Goal: Task Accomplishment & Management: Complete application form

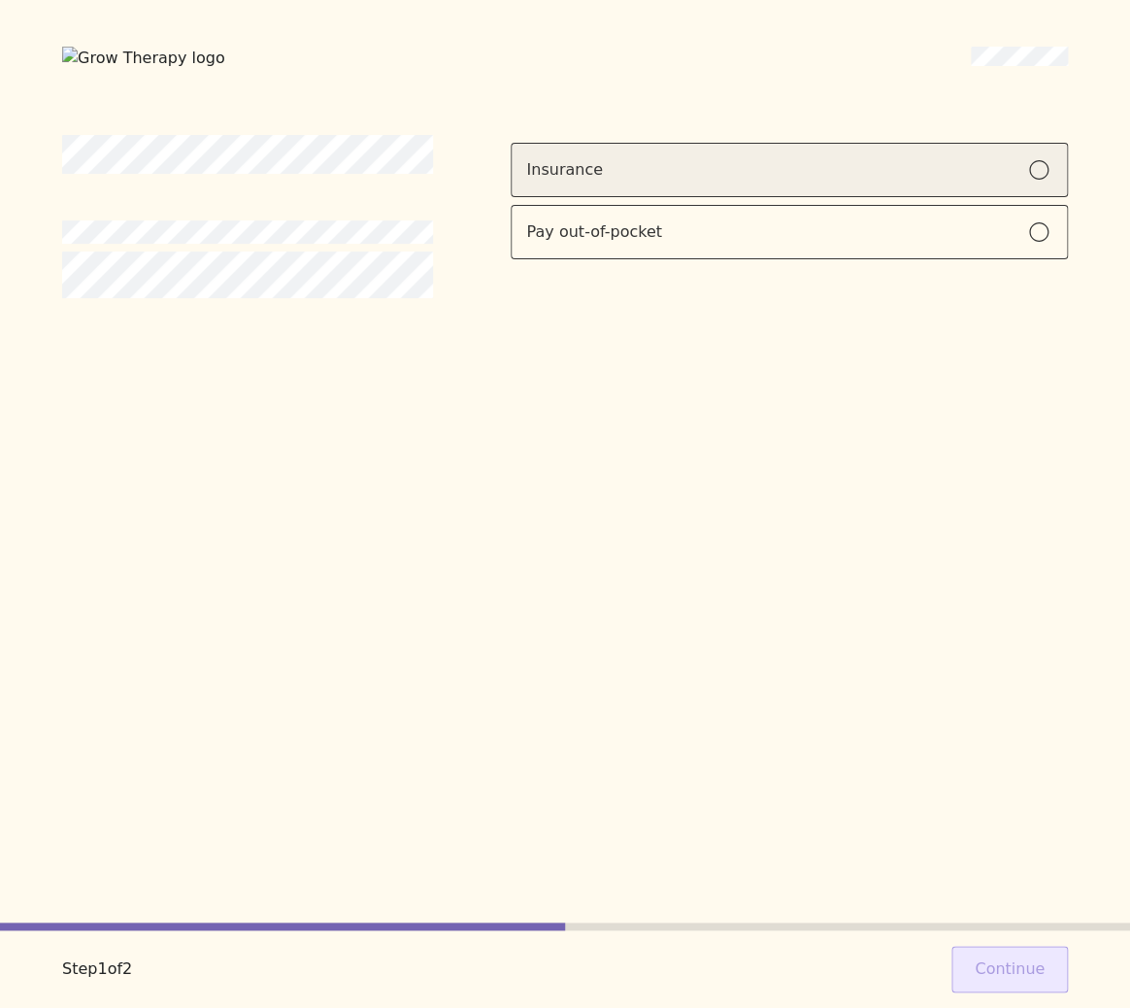
click at [587, 153] on label "Insurance" at bounding box center [789, 170] width 557 height 54
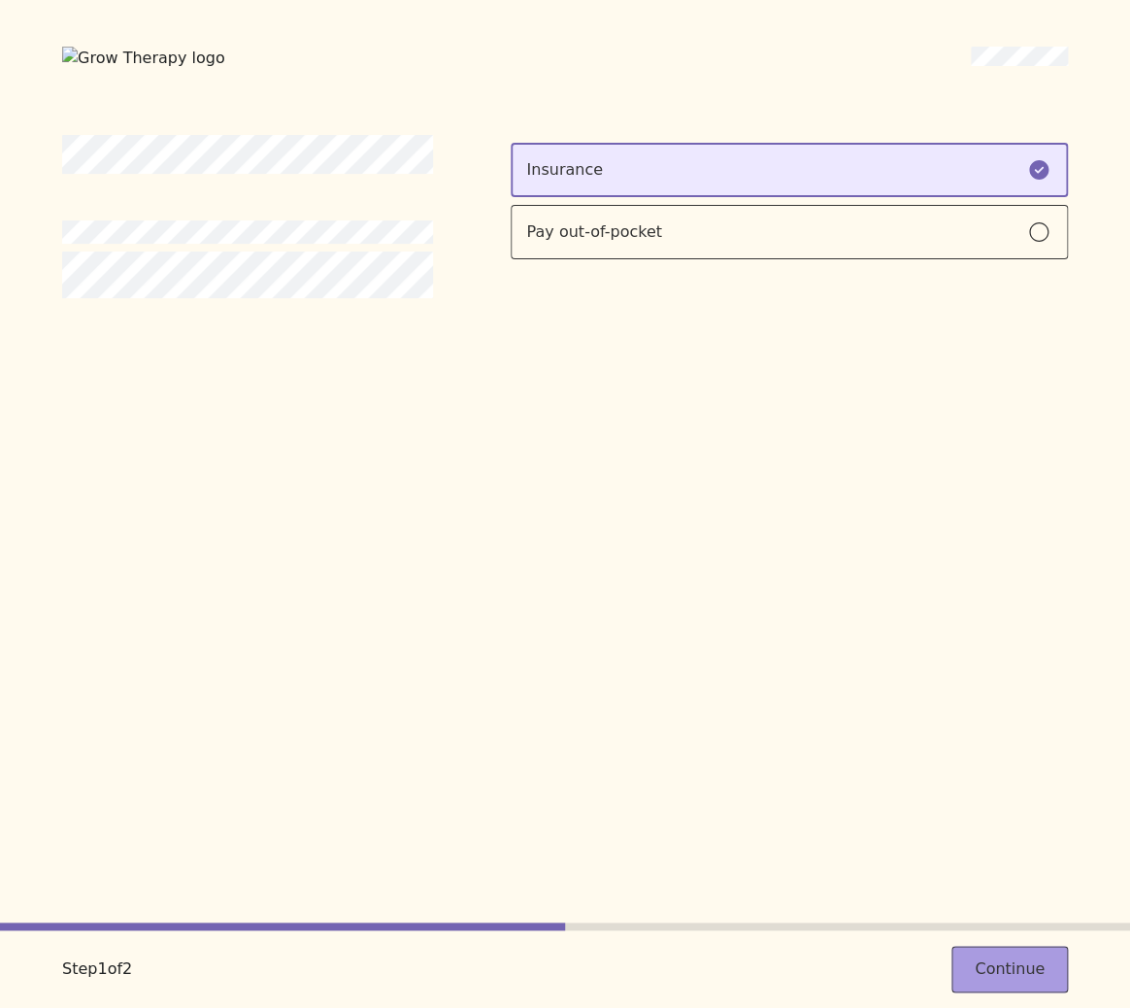
click at [999, 970] on button "Continue" at bounding box center [1009, 968] width 116 height 47
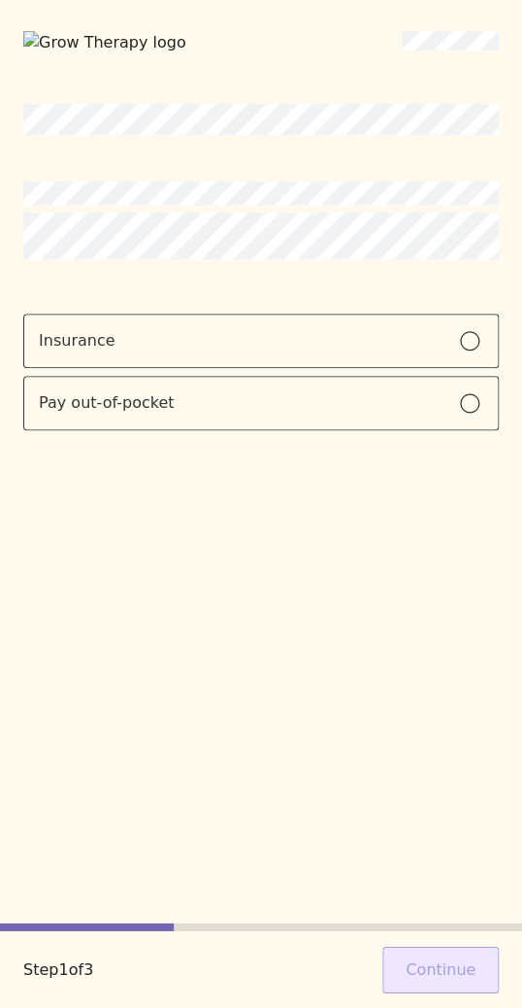
click at [275, 654] on div "Insurance Pay out-of-pocket" at bounding box center [261, 513] width 476 height 819
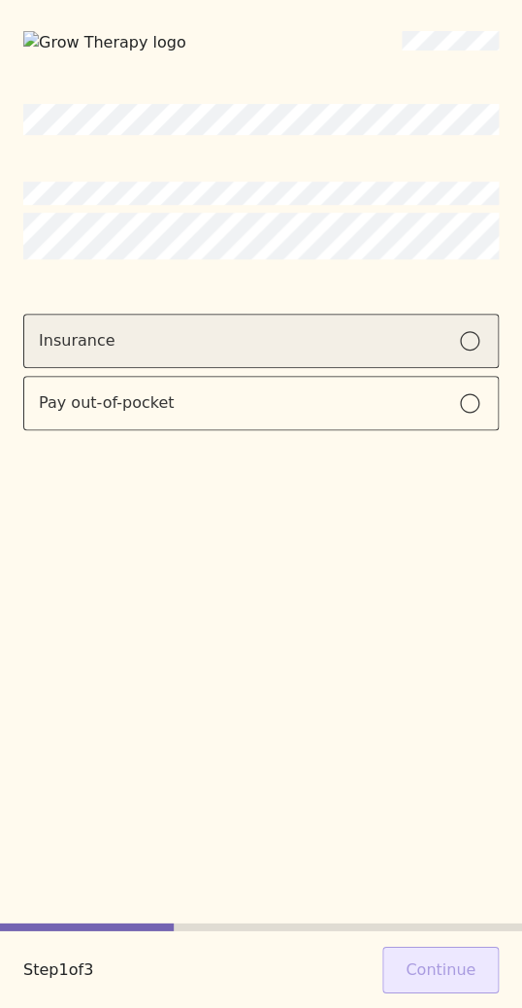
click at [247, 347] on div "Insurance" at bounding box center [261, 340] width 445 height 23
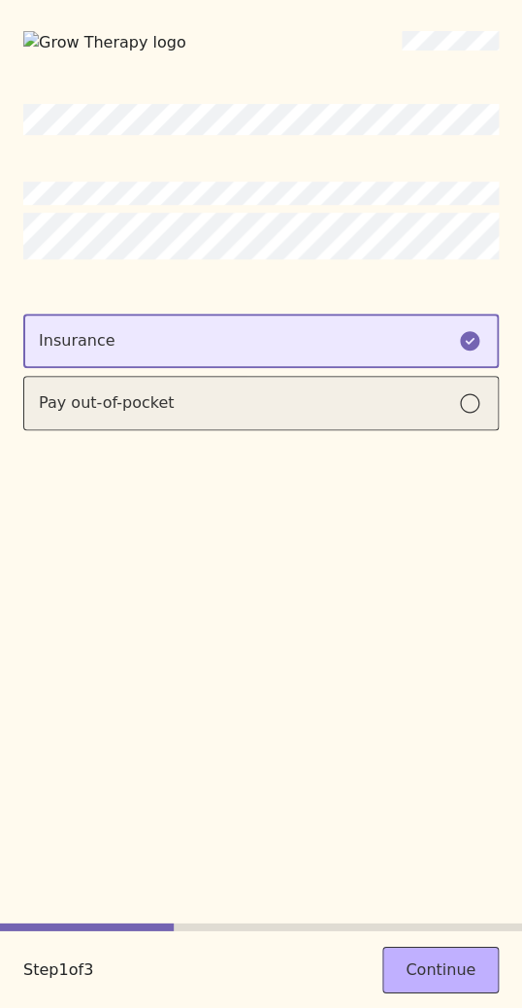
click at [246, 392] on div "Pay out-of-pocket" at bounding box center [261, 402] width 445 height 23
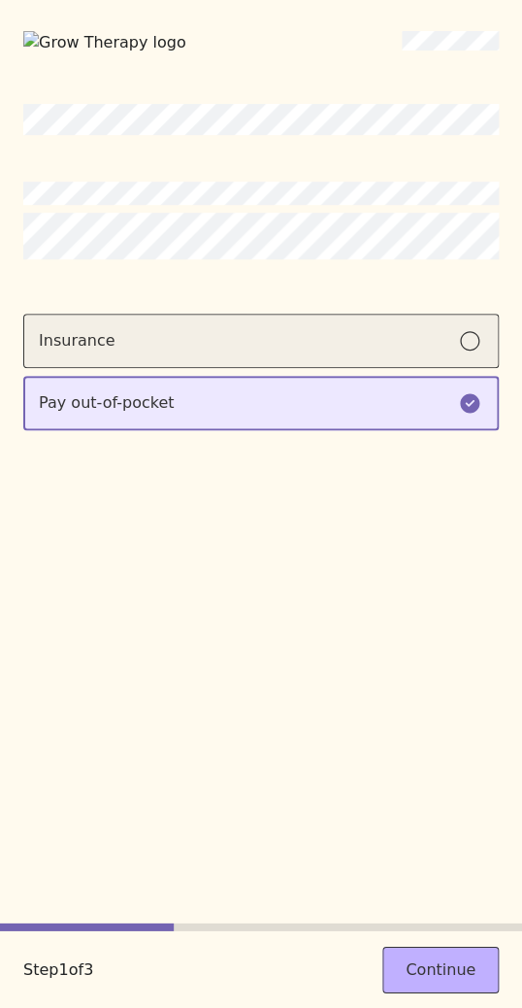
click at [258, 334] on div "Insurance" at bounding box center [261, 340] width 445 height 23
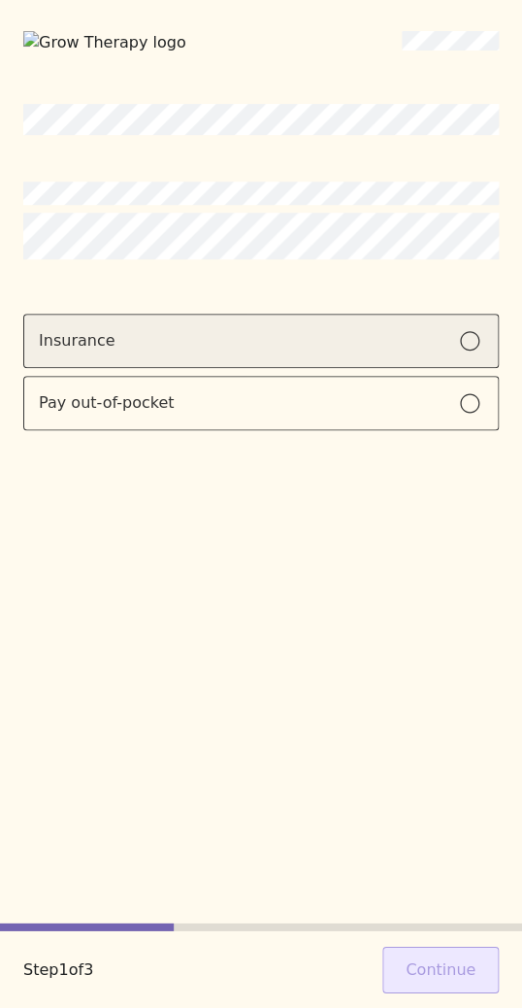
click at [207, 331] on div "Insurance" at bounding box center [261, 340] width 445 height 23
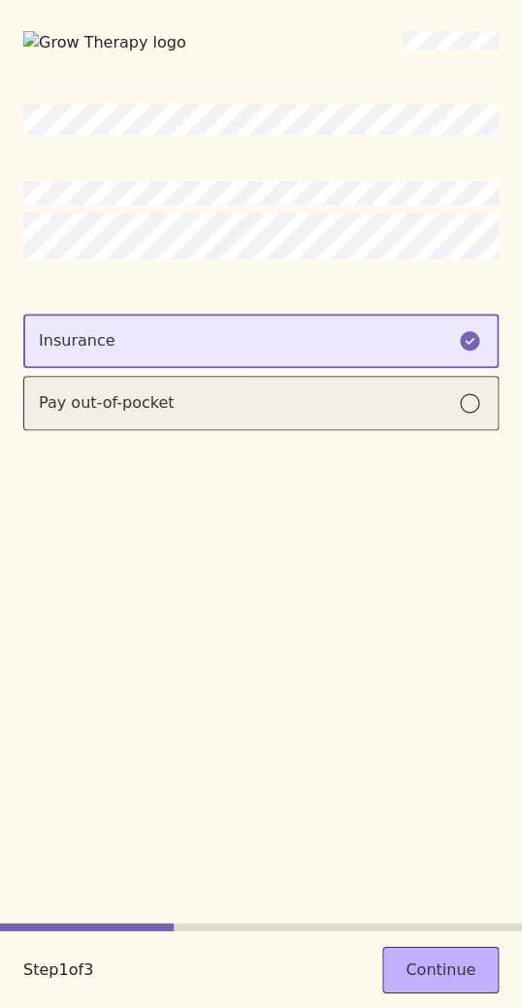
click at [216, 407] on div "Pay out-of-pocket" at bounding box center [261, 402] width 445 height 23
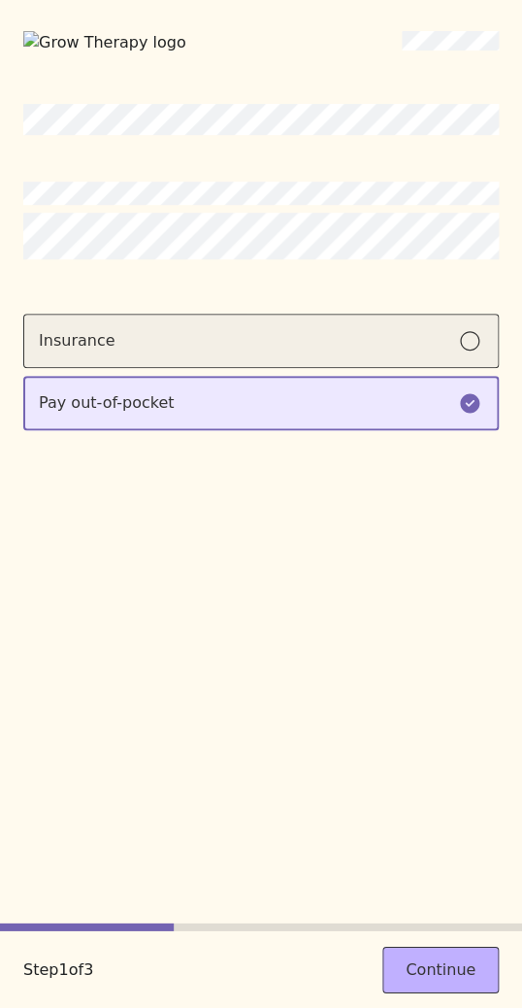
click at [235, 341] on div "Insurance" at bounding box center [261, 340] width 445 height 23
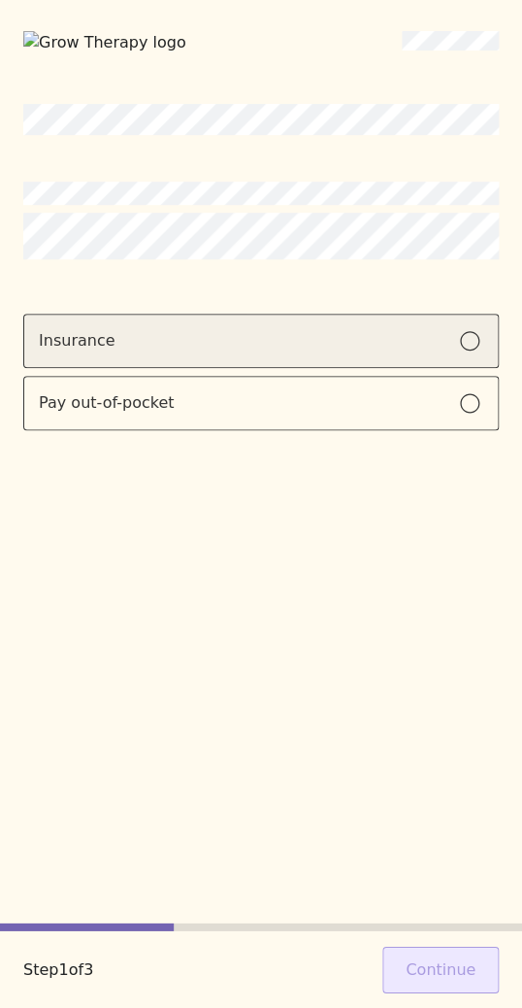
click at [198, 355] on label "Insurance" at bounding box center [261, 341] width 476 height 54
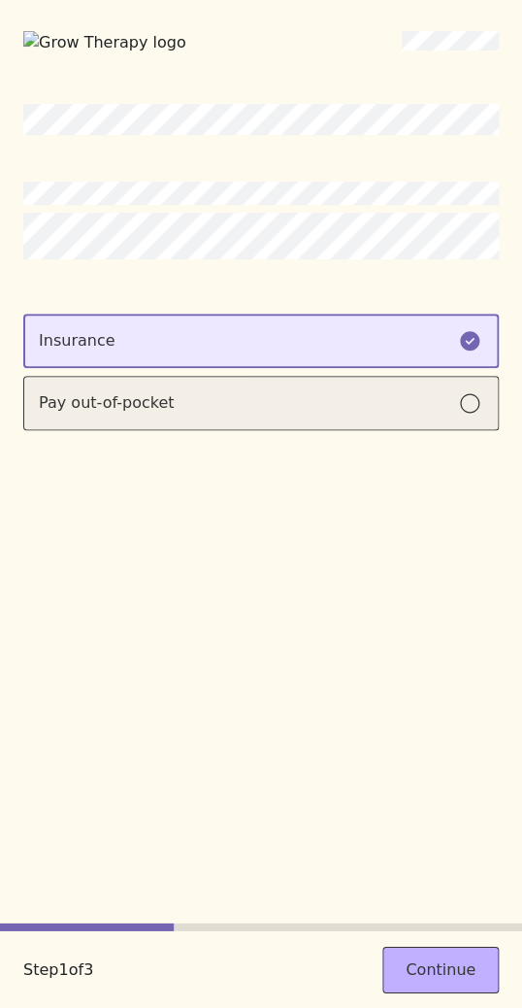
click at [193, 395] on div "Pay out-of-pocket" at bounding box center [261, 402] width 445 height 23
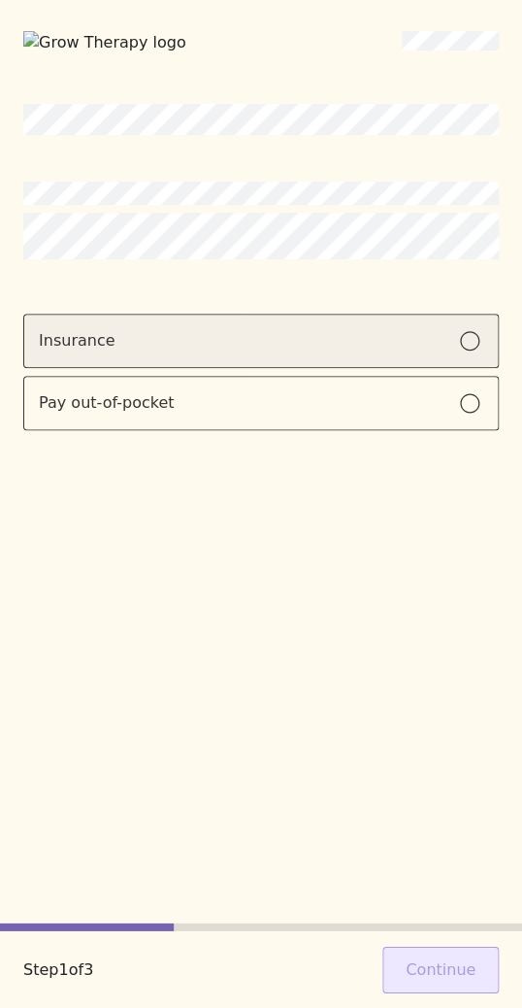
click at [406, 347] on div "Insurance" at bounding box center [261, 340] width 445 height 23
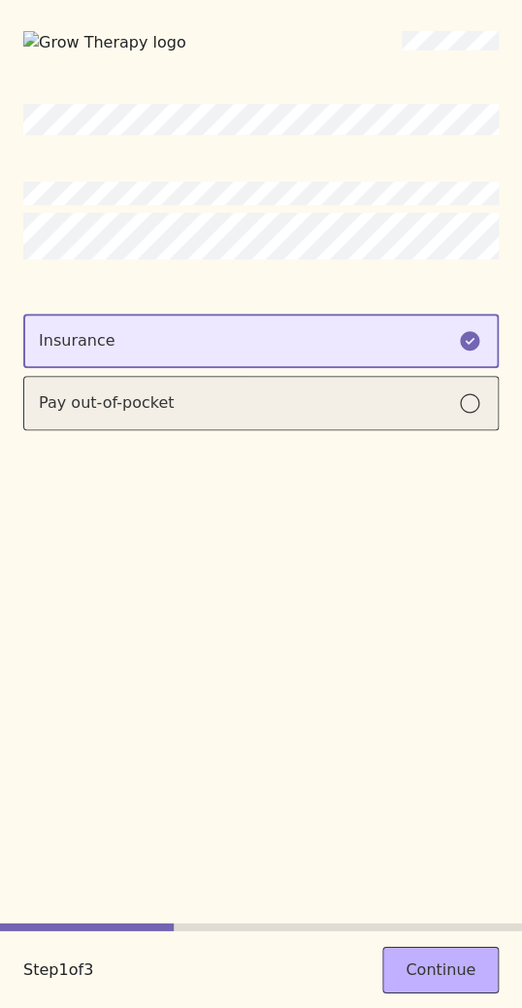
click at [403, 402] on div "Pay out-of-pocket" at bounding box center [261, 402] width 445 height 23
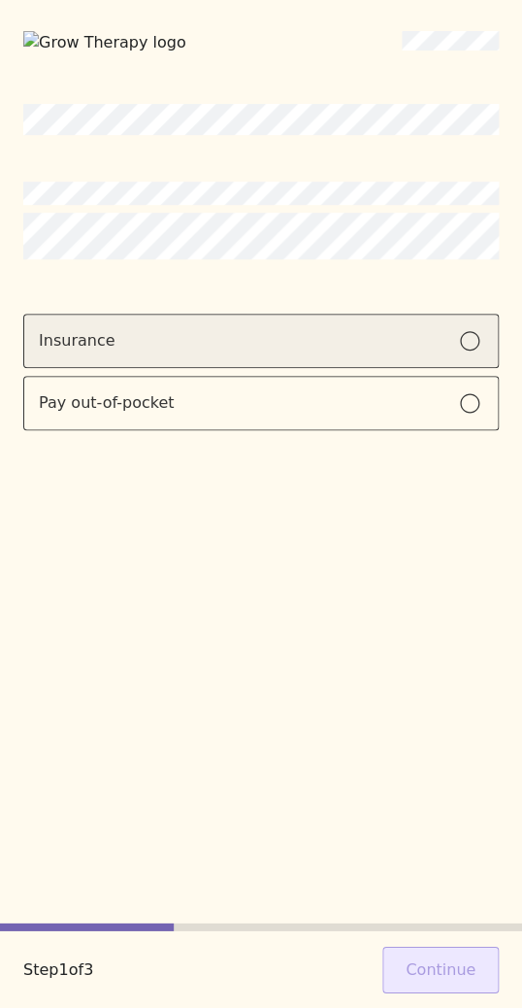
click at [436, 352] on label "Insurance" at bounding box center [261, 341] width 476 height 54
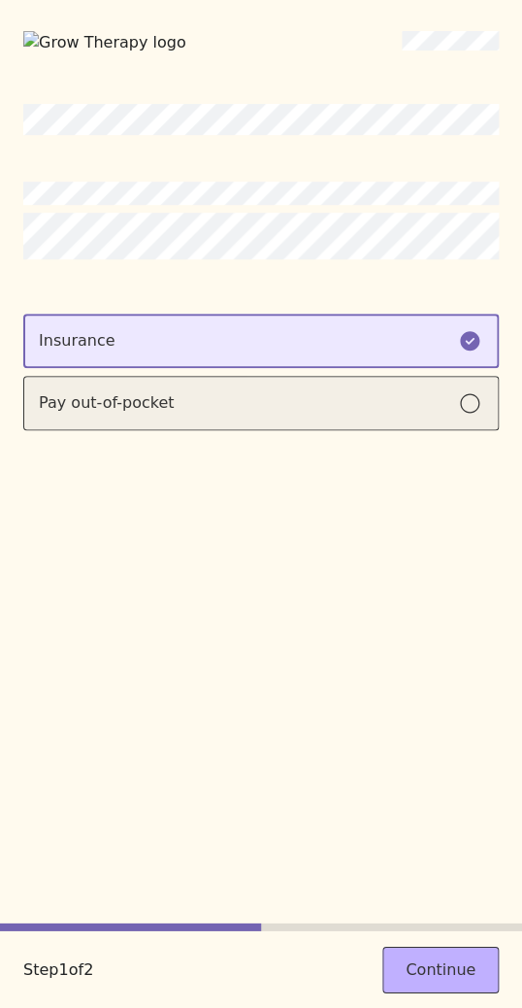
click at [435, 415] on label "Pay out-of-pocket" at bounding box center [261, 403] width 476 height 54
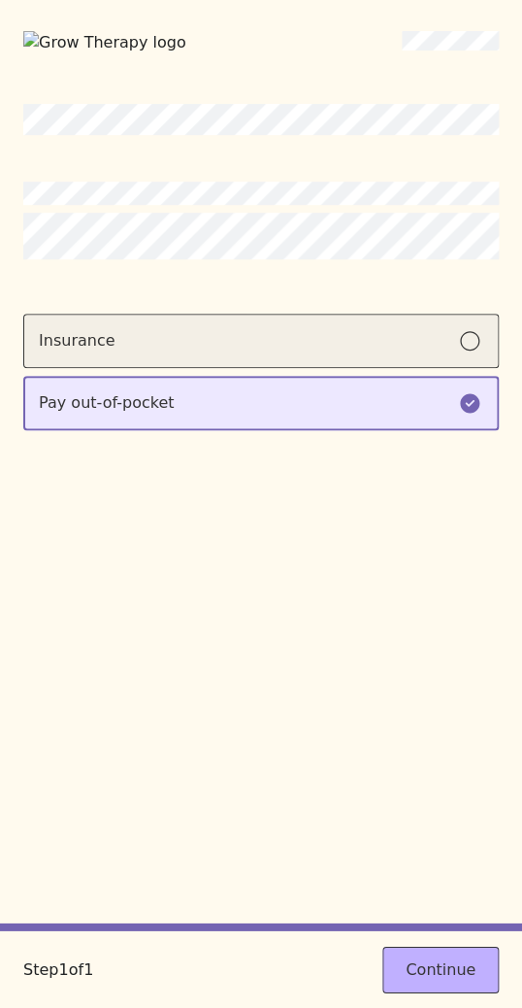
click at [408, 330] on div "Insurance" at bounding box center [261, 340] width 445 height 23
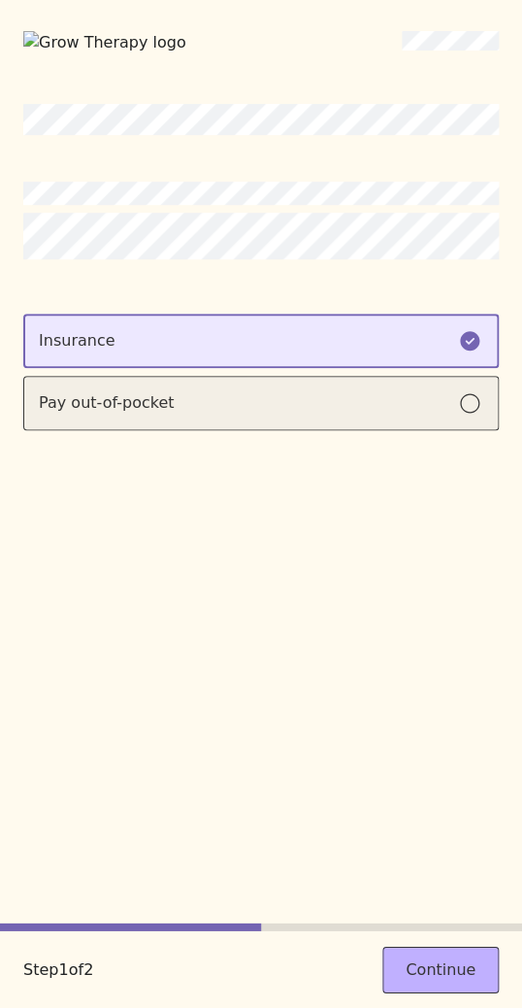
click at [415, 397] on div "Pay out-of-pocket" at bounding box center [261, 402] width 445 height 23
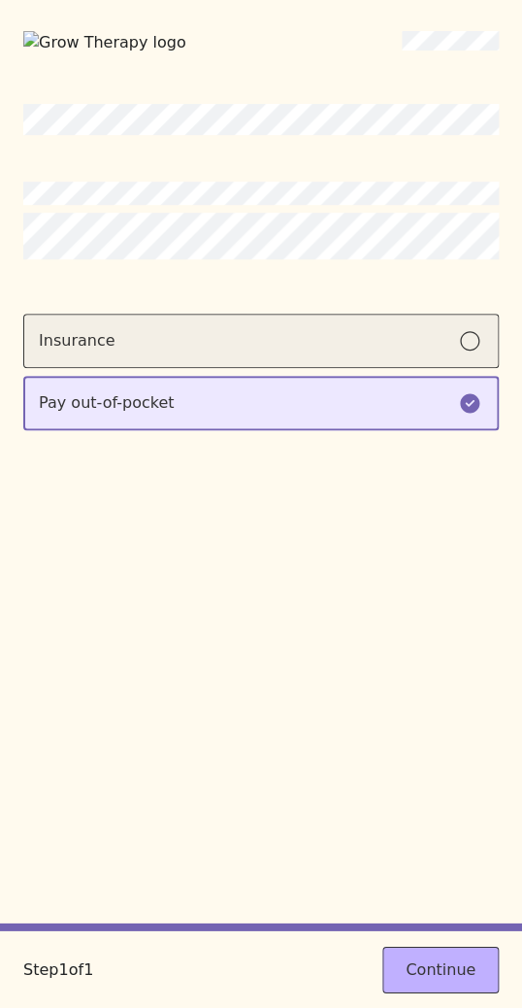
click at [394, 358] on label "Insurance" at bounding box center [261, 341] width 476 height 54
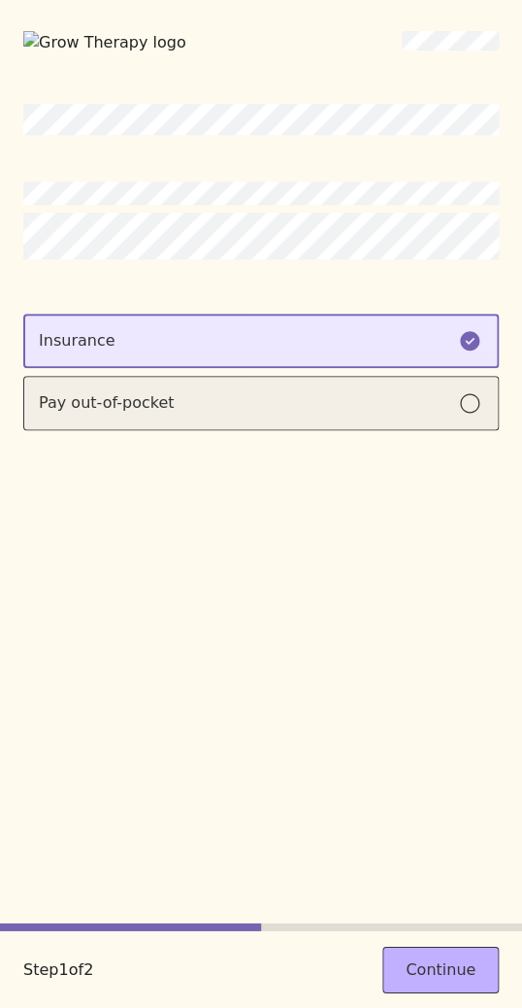
click at [357, 402] on div "Pay out-of-pocket" at bounding box center [261, 402] width 445 height 23
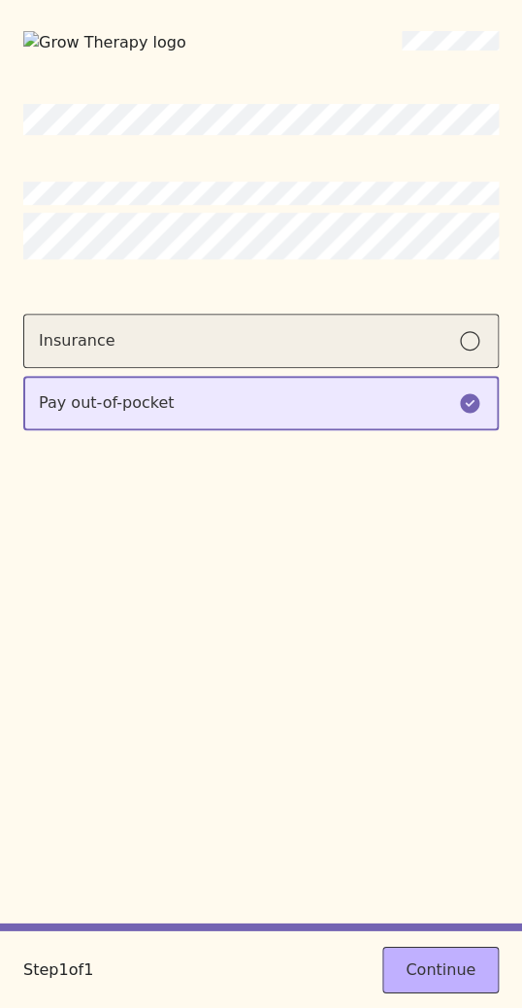
click at [347, 352] on label "Insurance" at bounding box center [261, 341] width 476 height 54
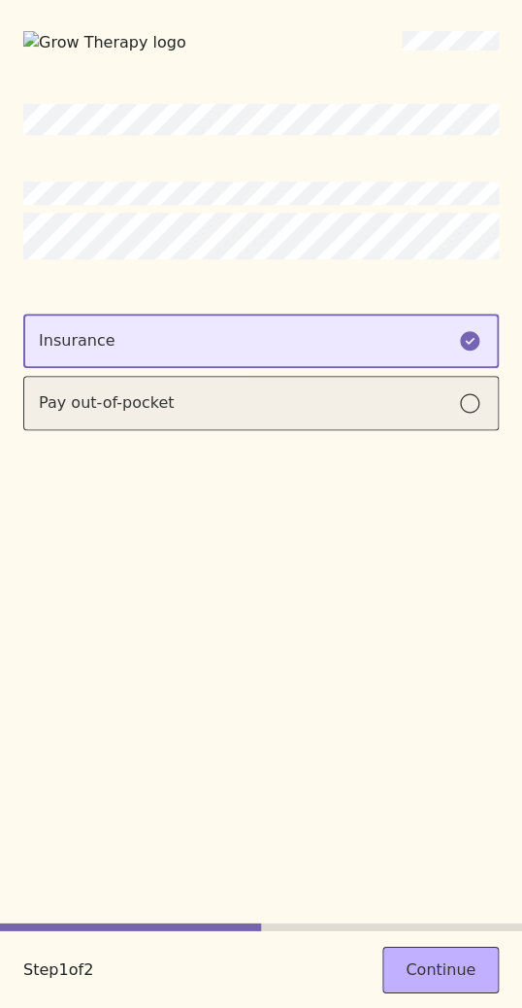
click at [348, 391] on div "Pay out-of-pocket" at bounding box center [261, 402] width 445 height 23
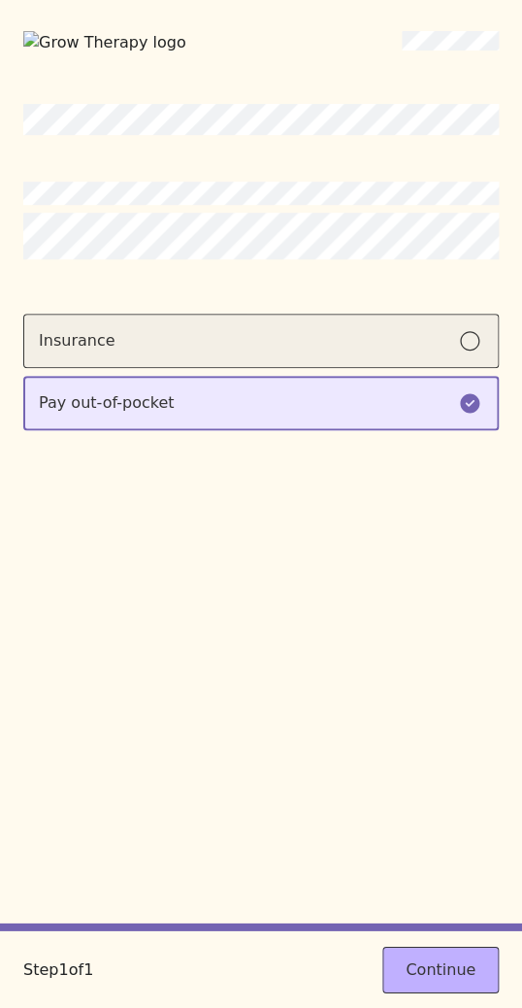
click at [349, 337] on div "Insurance" at bounding box center [261, 340] width 445 height 23
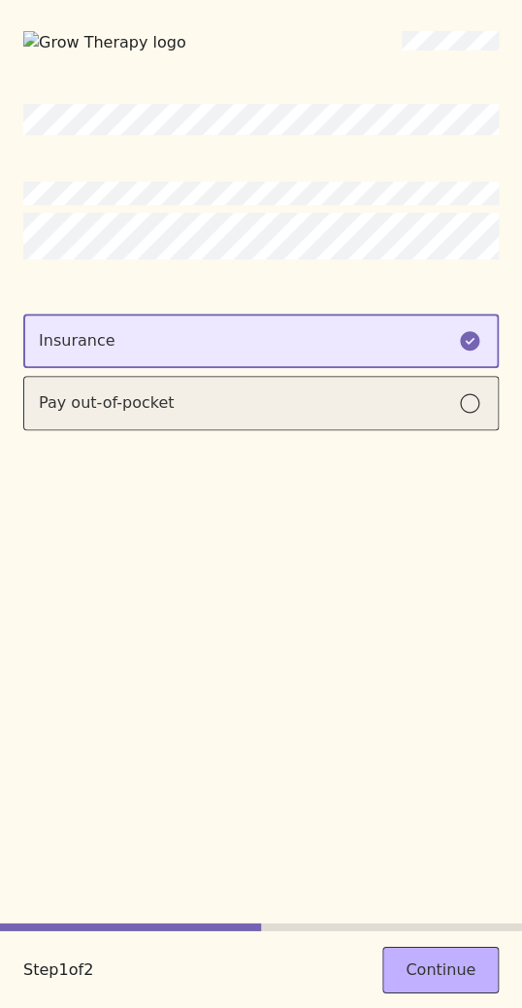
click at [350, 386] on label "Pay out-of-pocket" at bounding box center [261, 403] width 476 height 54
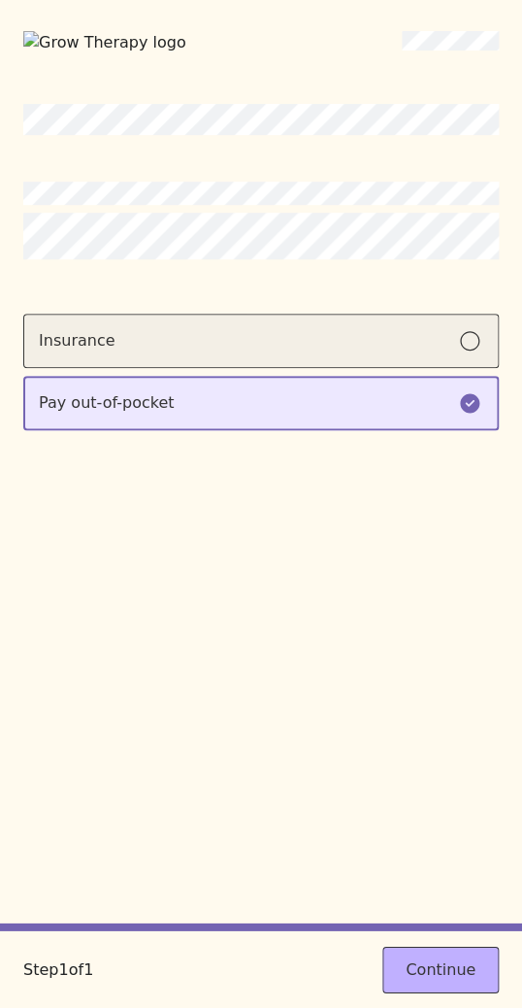
click at [350, 344] on div "Insurance" at bounding box center [261, 340] width 445 height 23
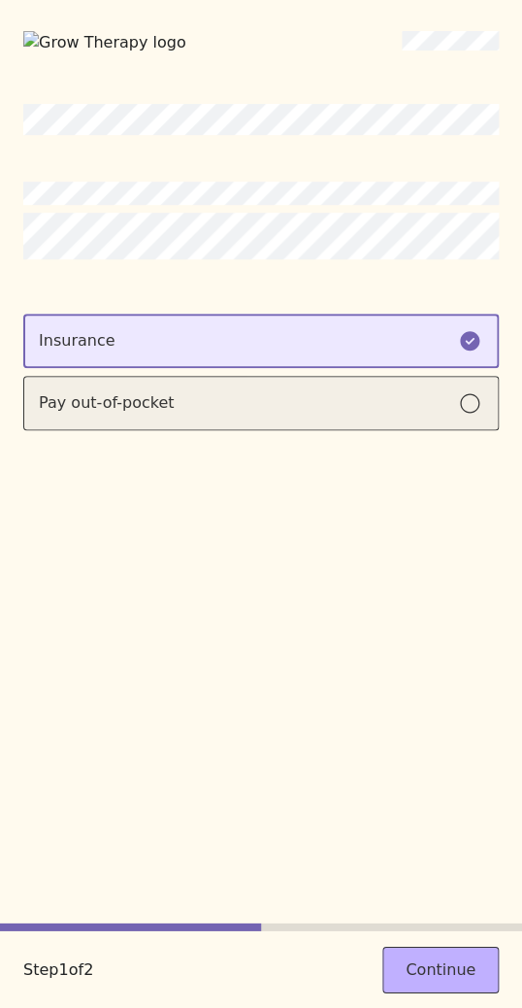
click at [325, 406] on div "Pay out-of-pocket" at bounding box center [261, 402] width 445 height 23
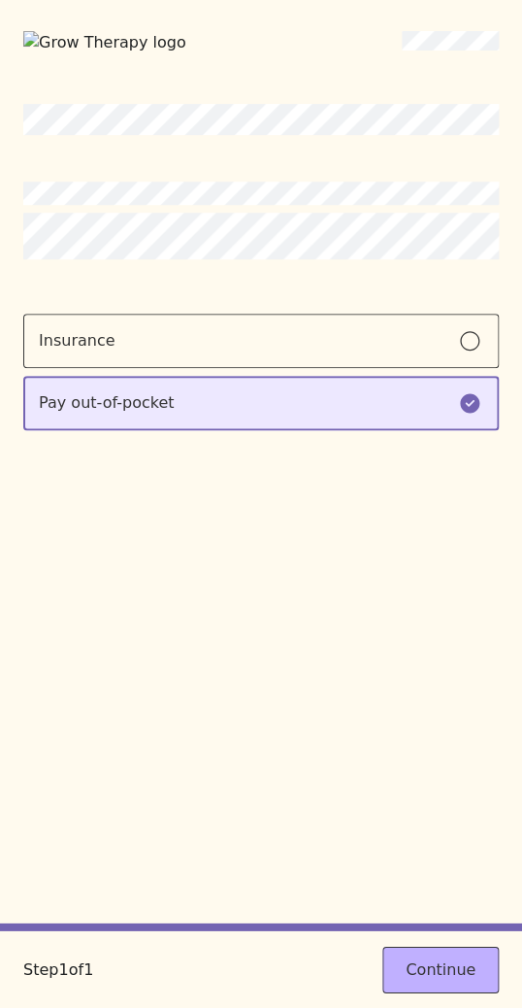
click at [325, 373] on div "Insurance Pay out-of-pocket" at bounding box center [261, 372] width 476 height 116
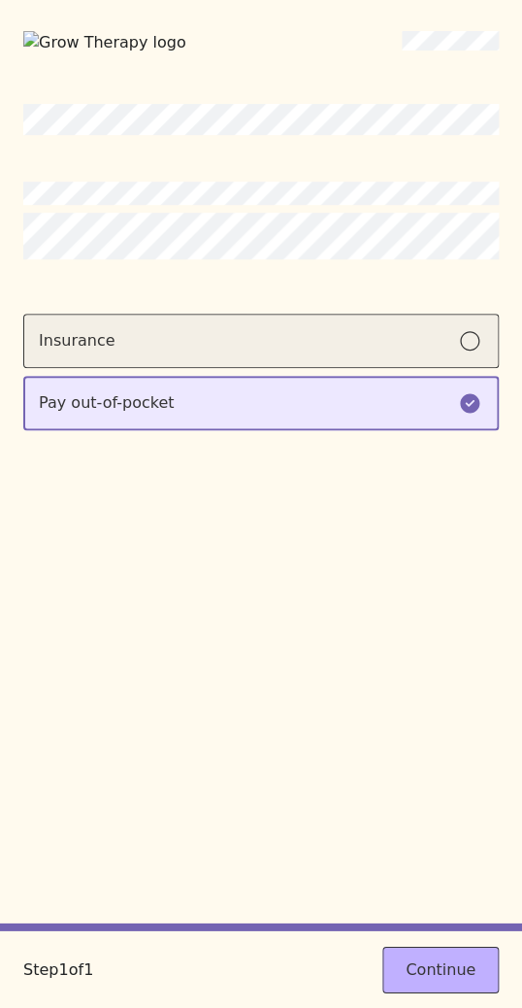
click at [314, 347] on div "Insurance" at bounding box center [261, 340] width 445 height 23
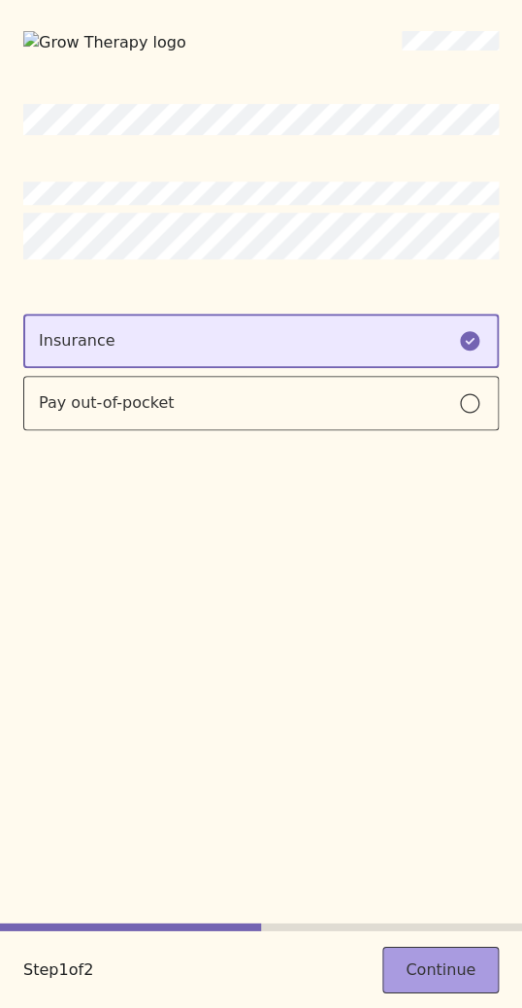
click at [448, 966] on button "Continue" at bounding box center [440, 968] width 116 height 47
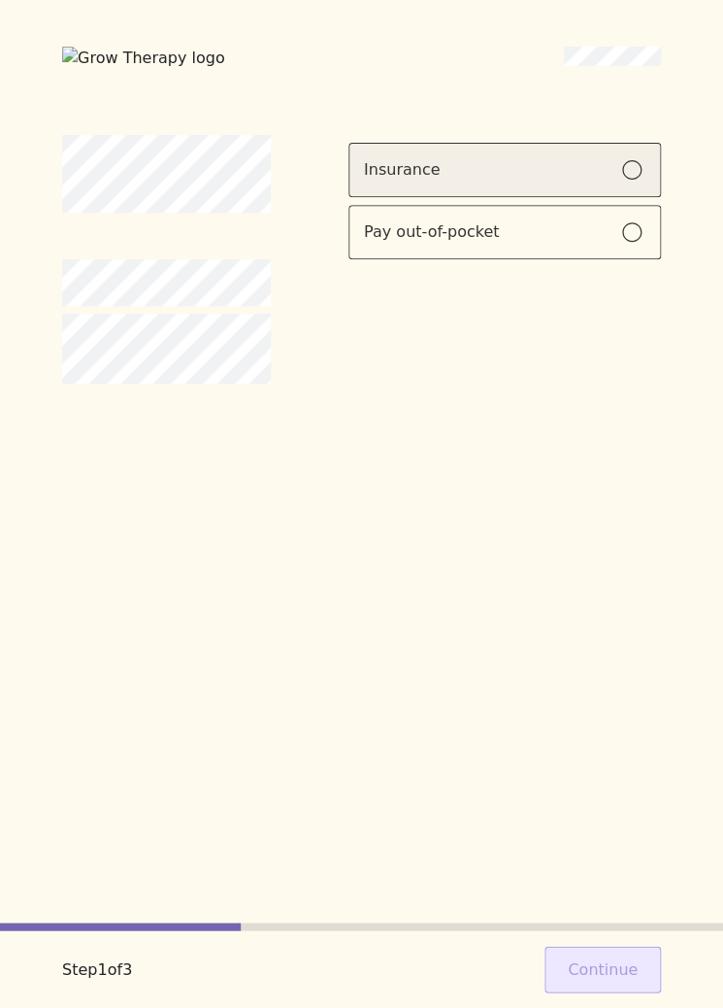
click at [430, 174] on div "Insurance" at bounding box center [402, 169] width 77 height 23
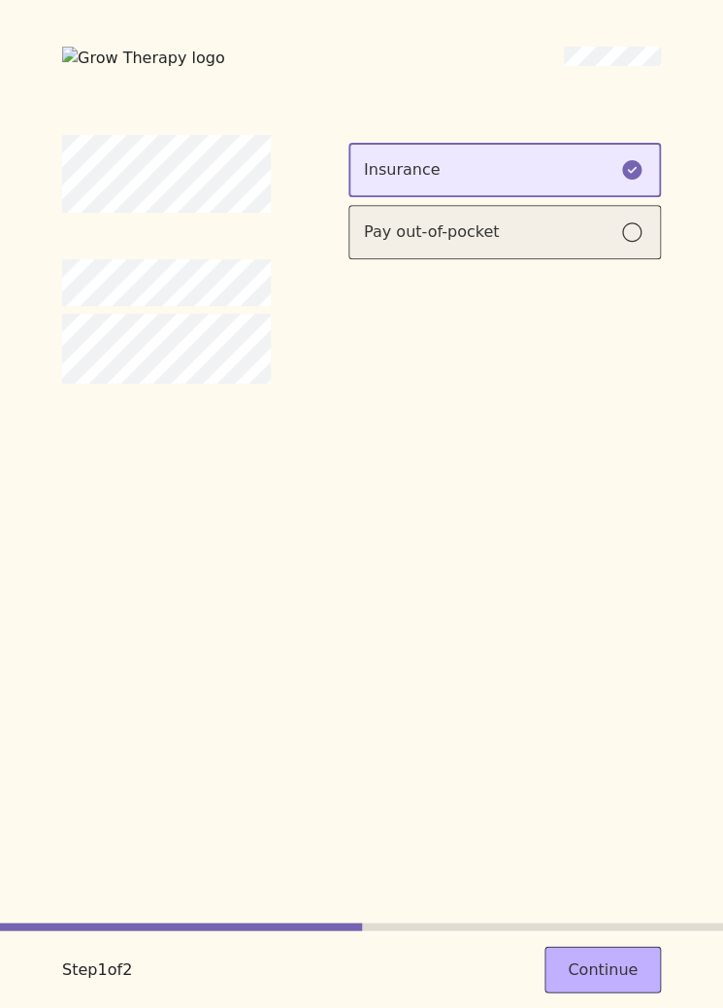
click at [441, 220] on div "Pay out-of-pocket" at bounding box center [431, 231] width 135 height 23
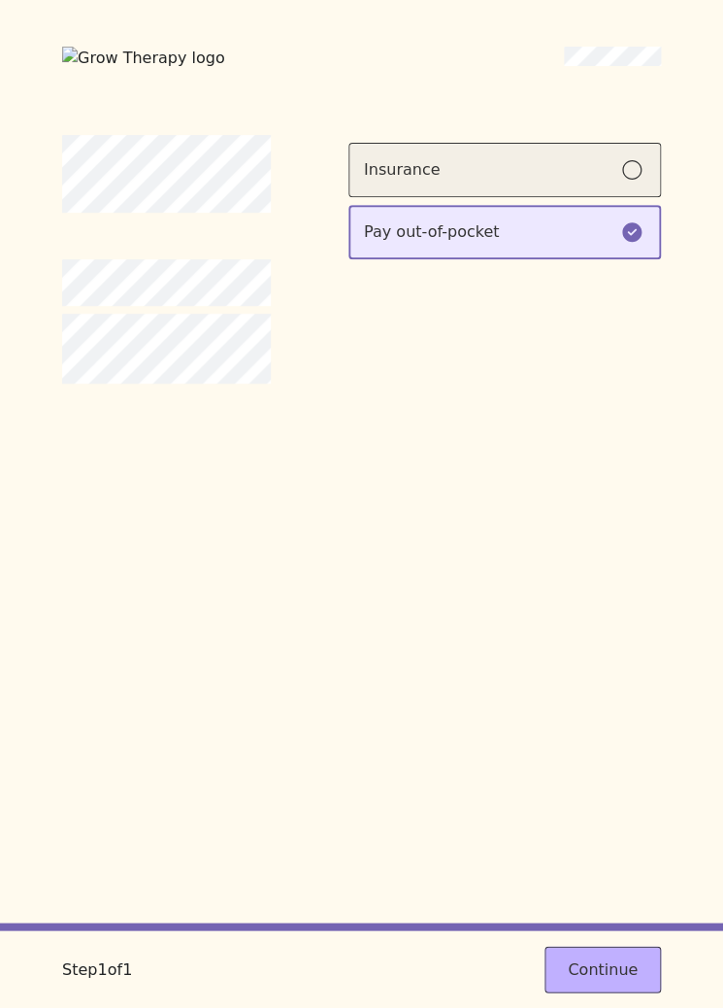
click at [441, 194] on label "Insurance" at bounding box center [504, 170] width 313 height 54
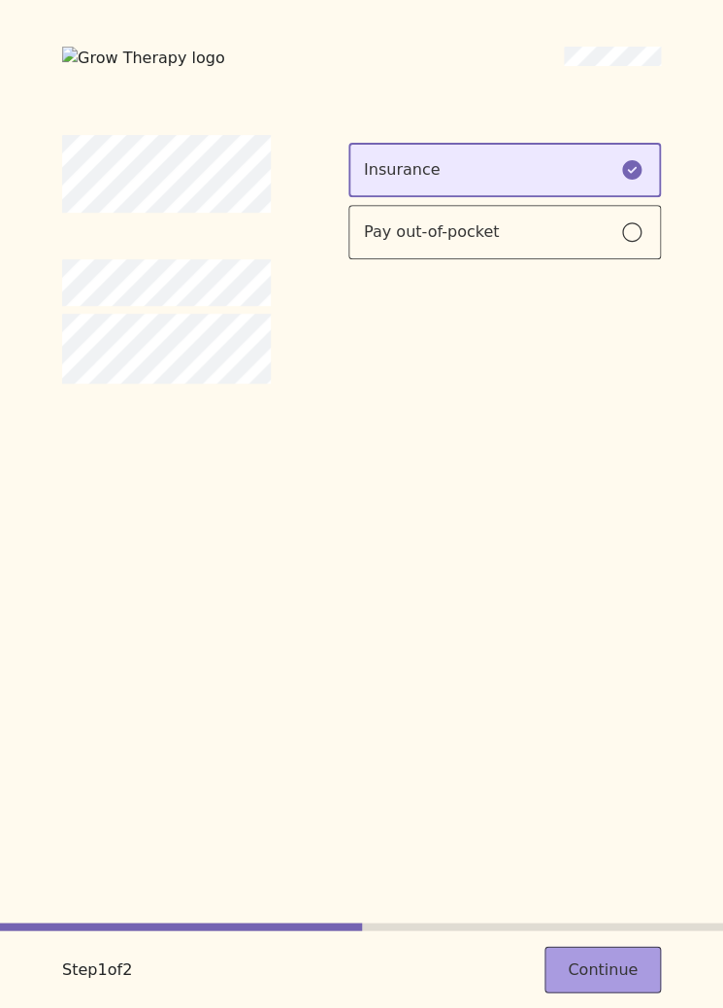
click at [521, 977] on button "Continue" at bounding box center [603, 968] width 116 height 47
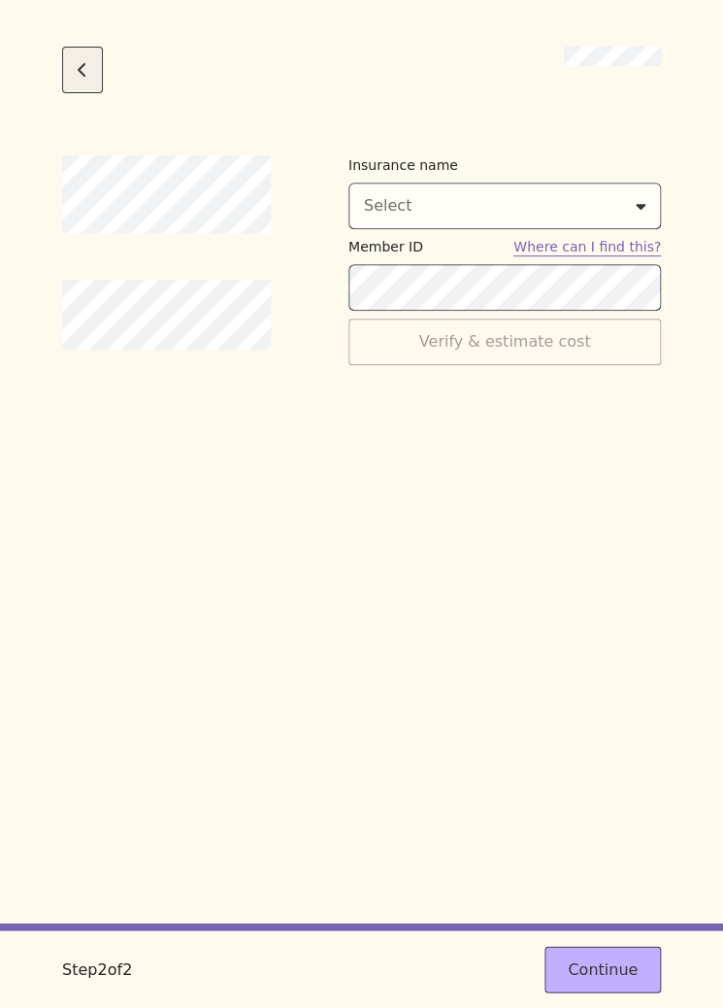
click at [67, 83] on button "Go back to the previous step" at bounding box center [82, 70] width 41 height 47
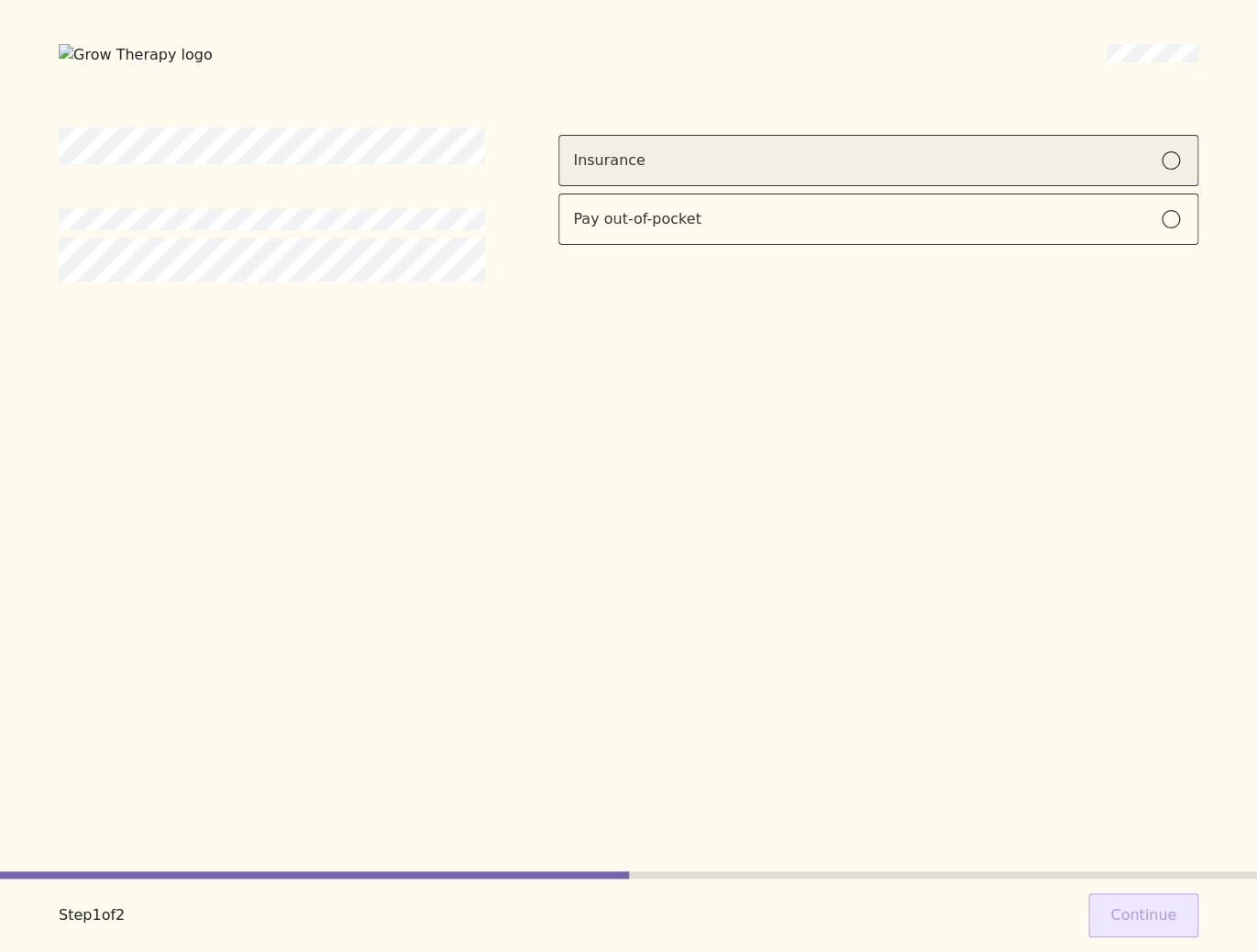
click at [492, 159] on div "Insurance" at bounding box center [609, 160] width 73 height 22
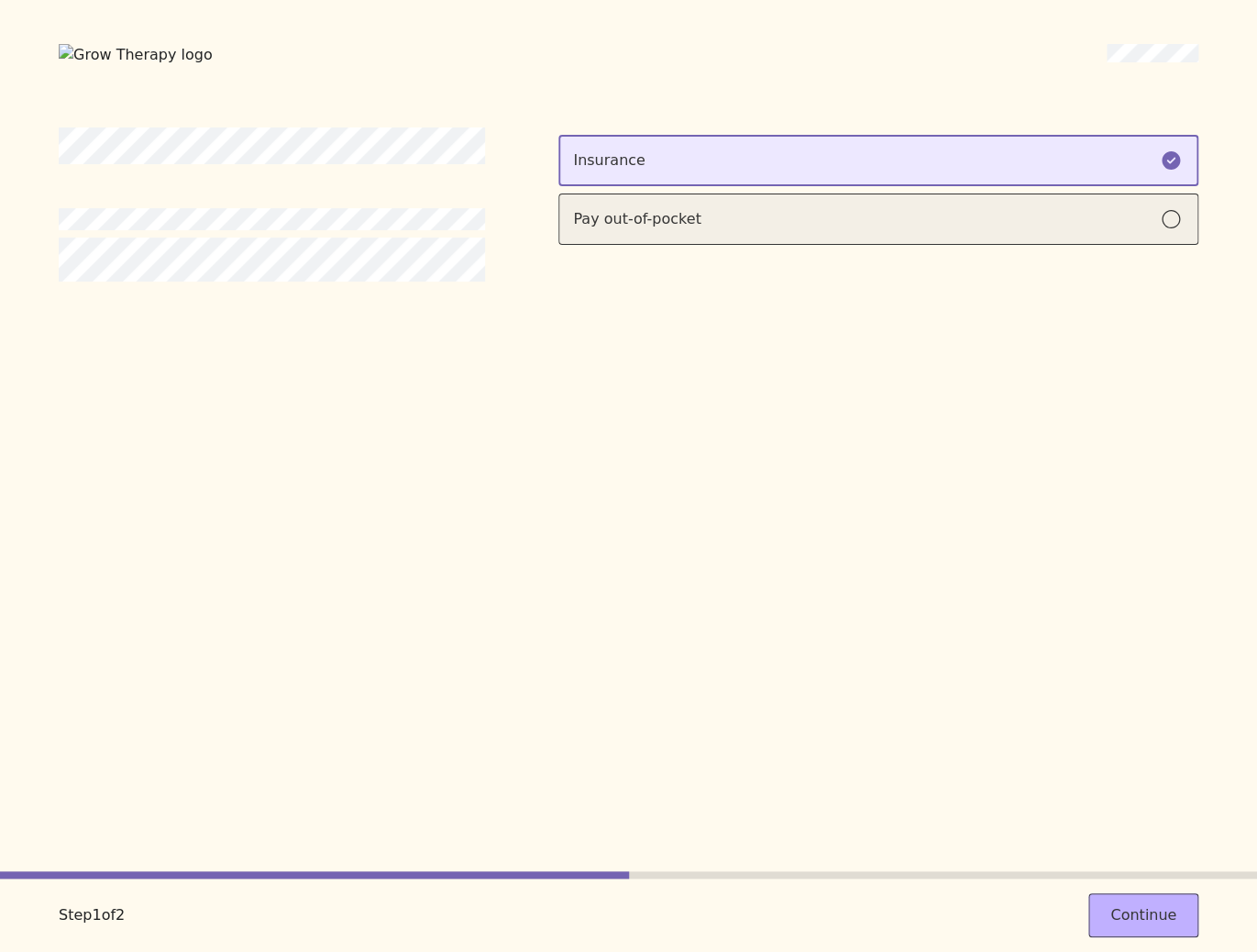
click at [492, 228] on label "Pay out-of-pocket" at bounding box center [877, 219] width 639 height 51
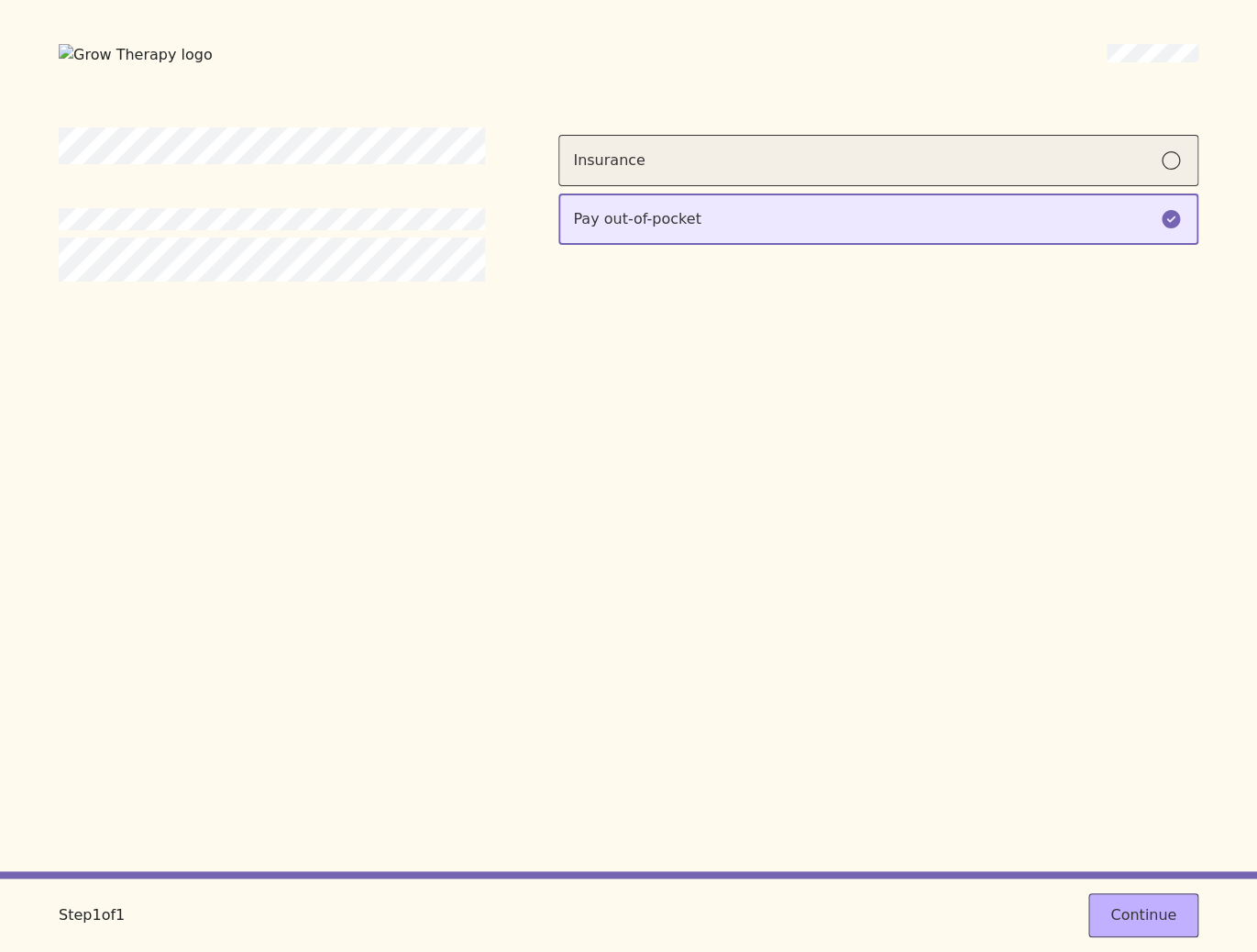
click at [492, 167] on div "Insurance" at bounding box center [609, 160] width 73 height 22
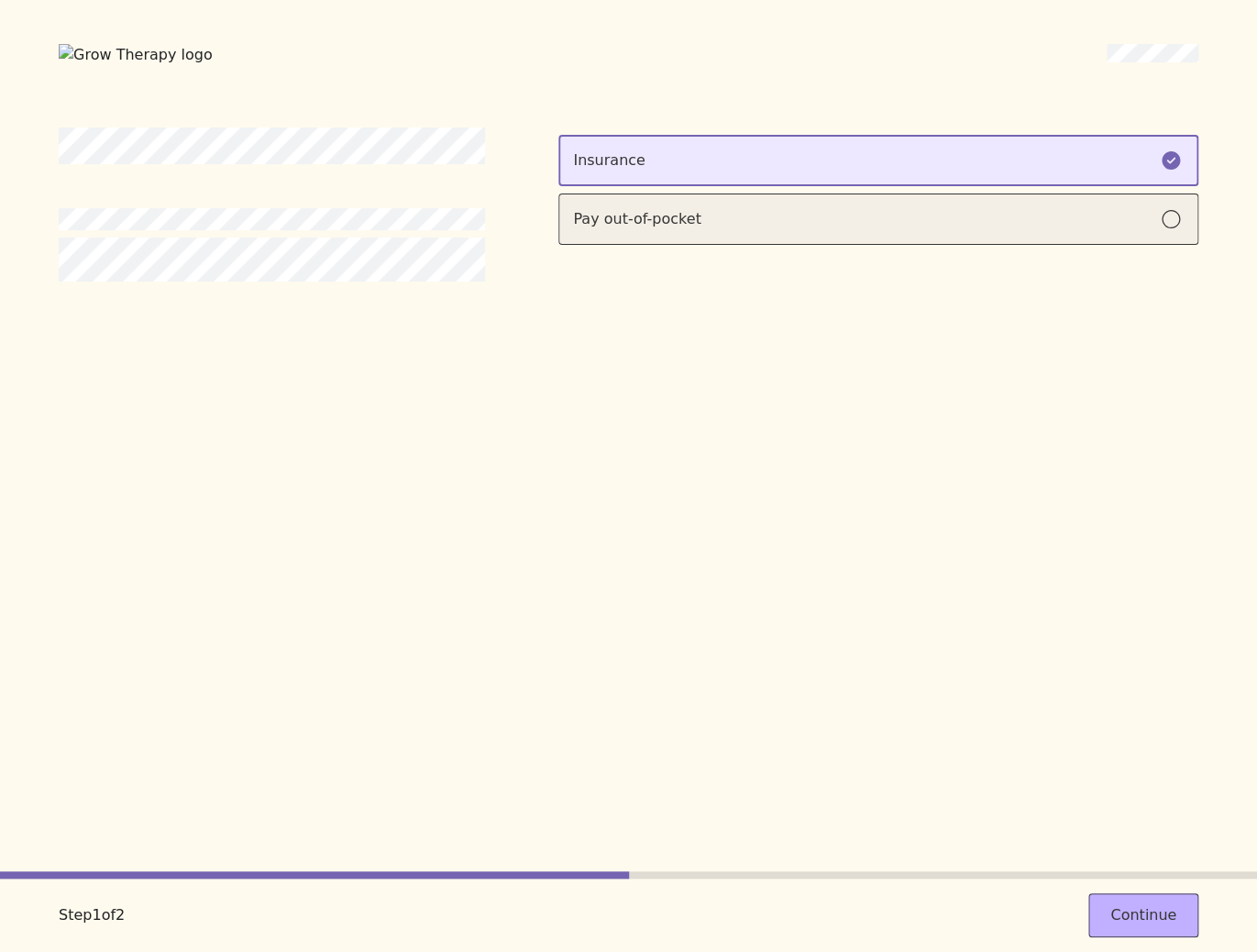
click at [492, 212] on div "Pay out-of-pocket" at bounding box center [637, 218] width 127 height 22
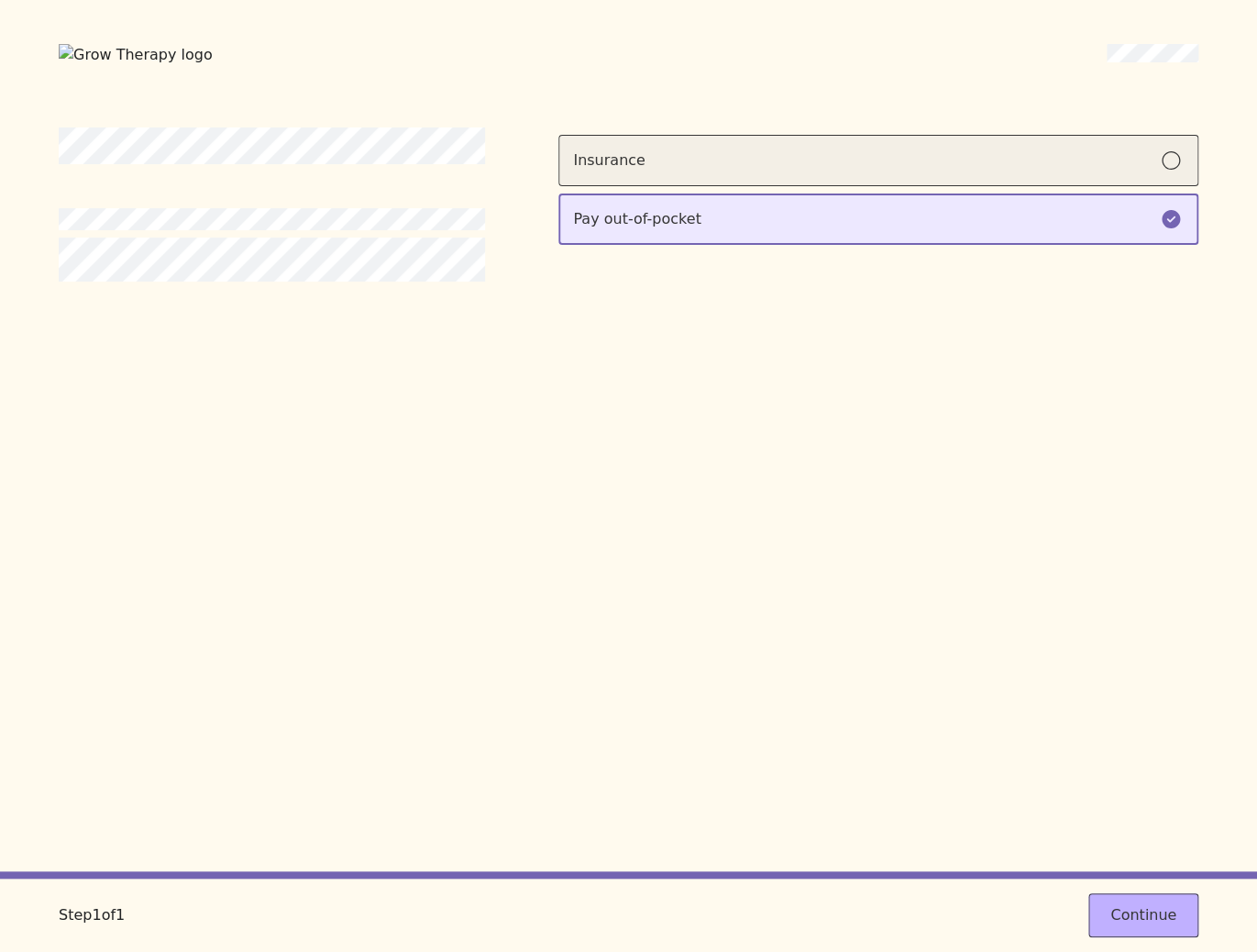
click at [492, 168] on div "Insurance" at bounding box center [609, 160] width 73 height 22
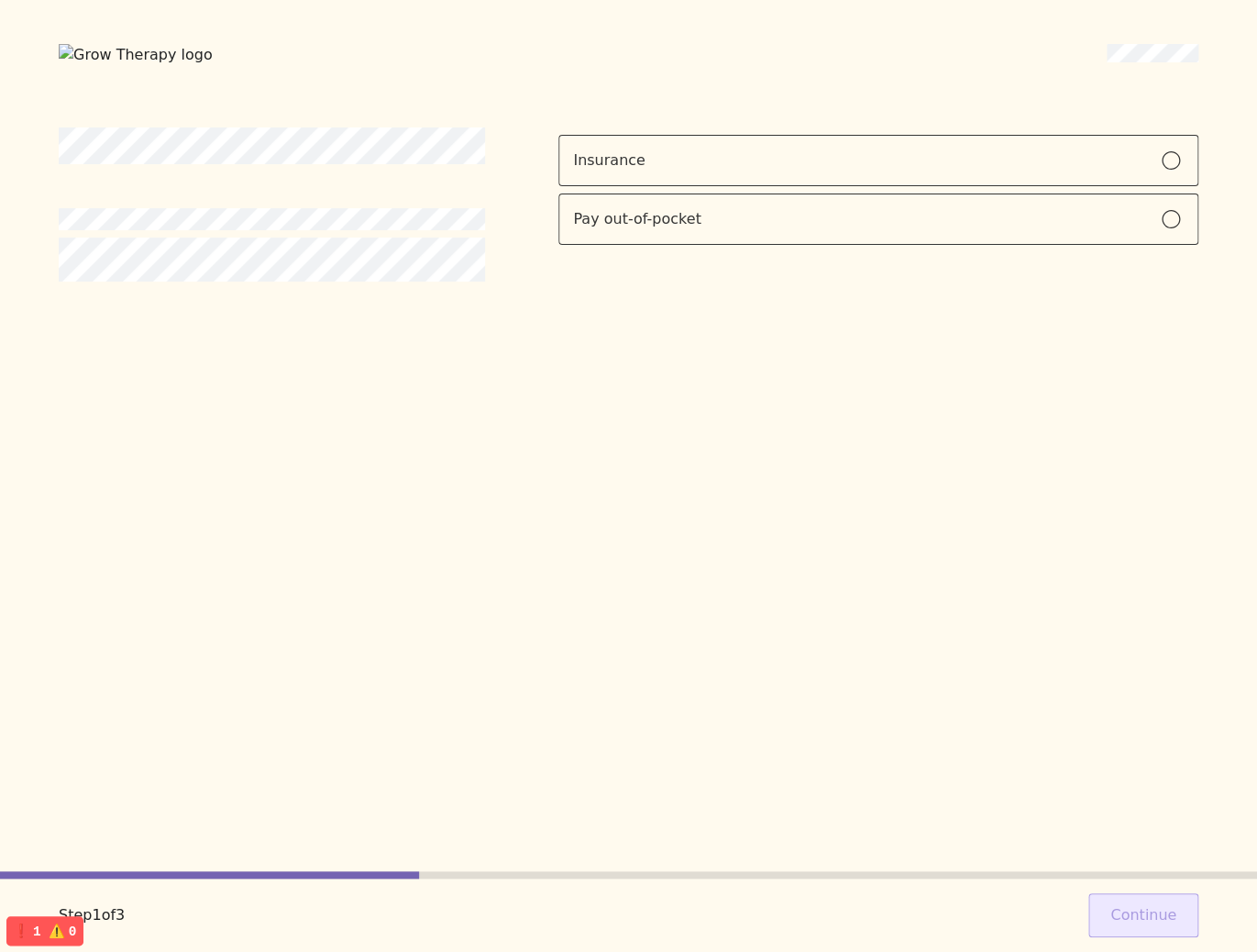
click at [449, 357] on div "Insurance Pay out-of-pocket" at bounding box center [628, 500] width 1139 height 744
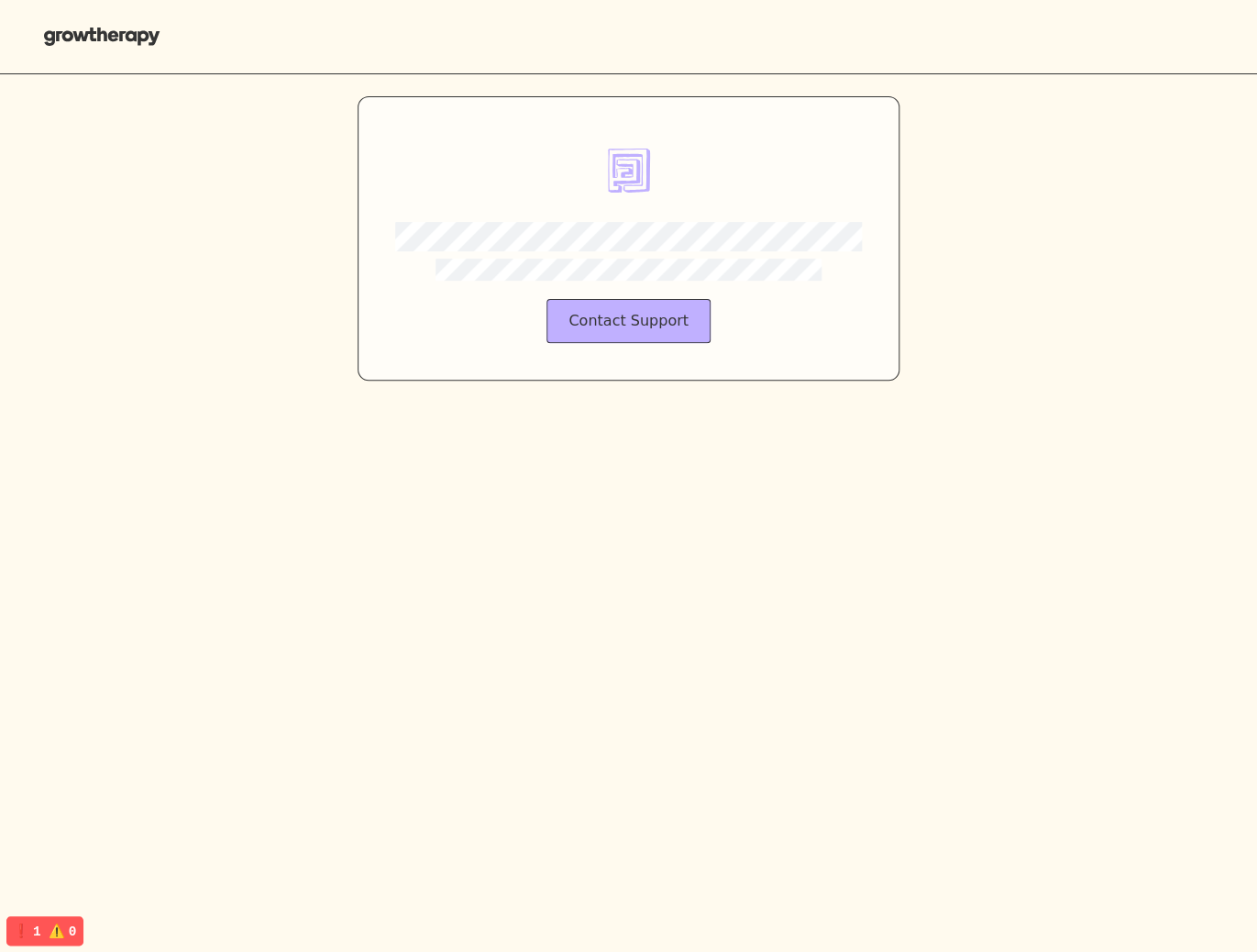
click at [264, 403] on div "Contact Support" at bounding box center [628, 513] width 1257 height 877
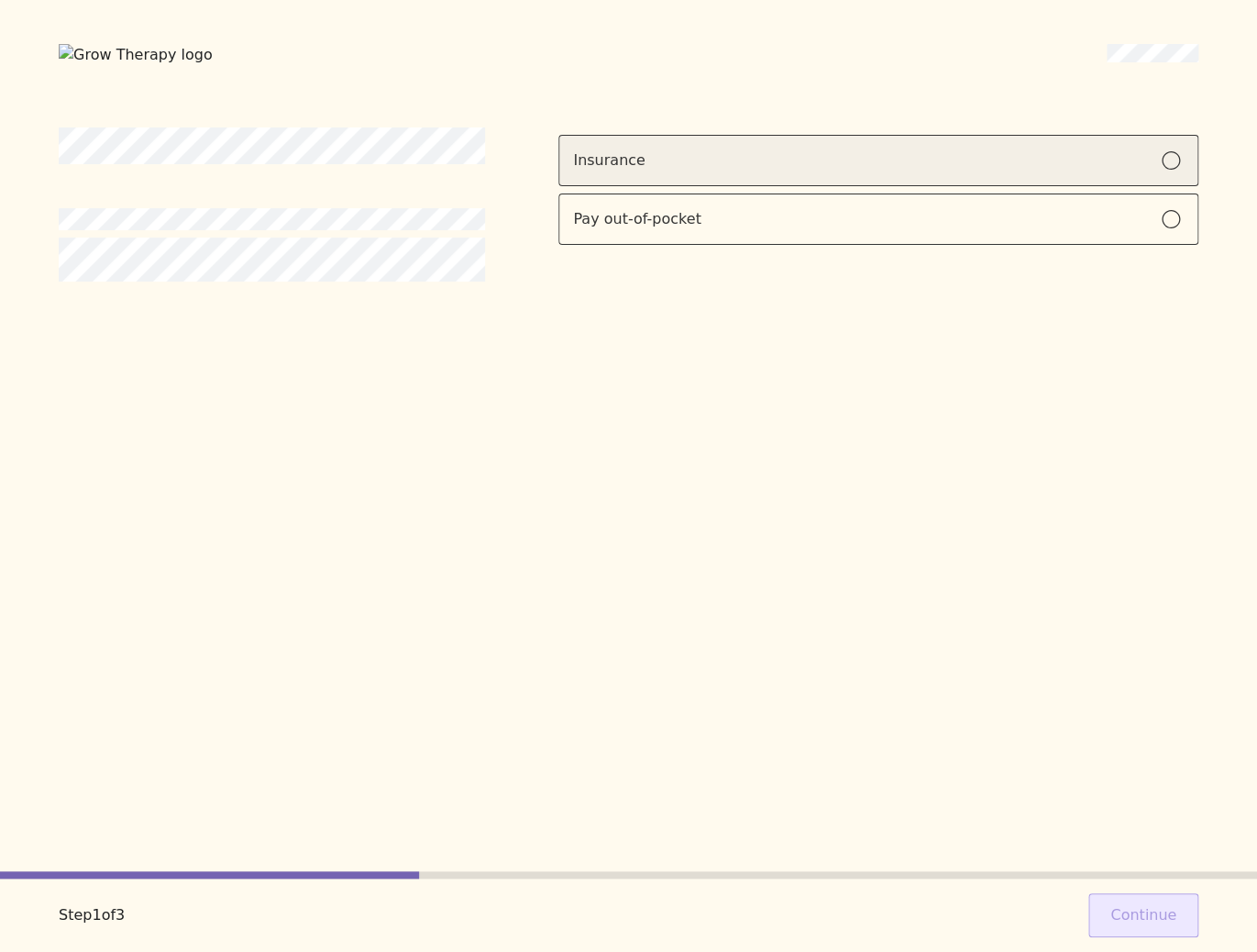
click at [671, 164] on div "Insurance" at bounding box center [878, 160] width 610 height 22
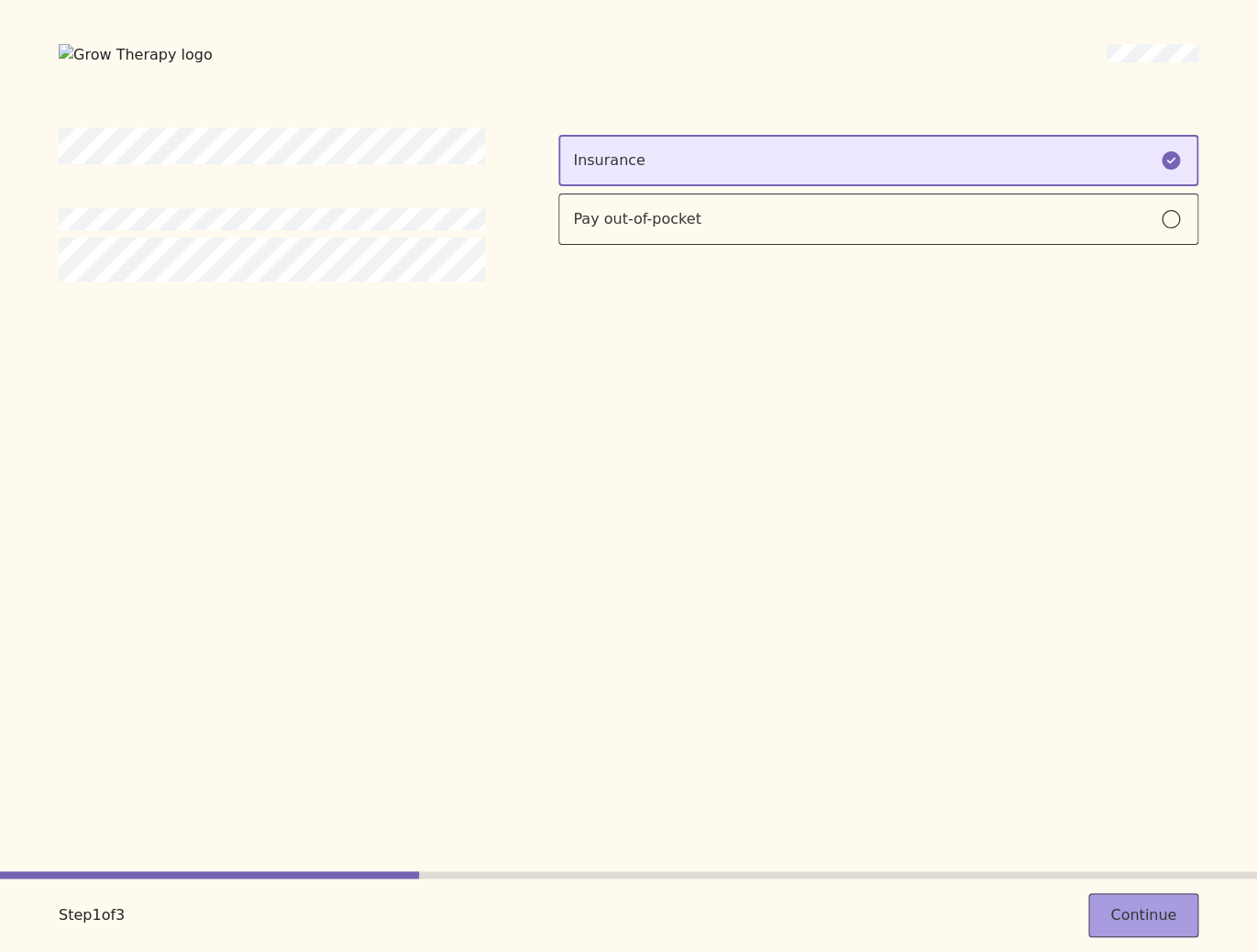
click at [1109, 910] on button "Continue" at bounding box center [1143, 914] width 110 height 44
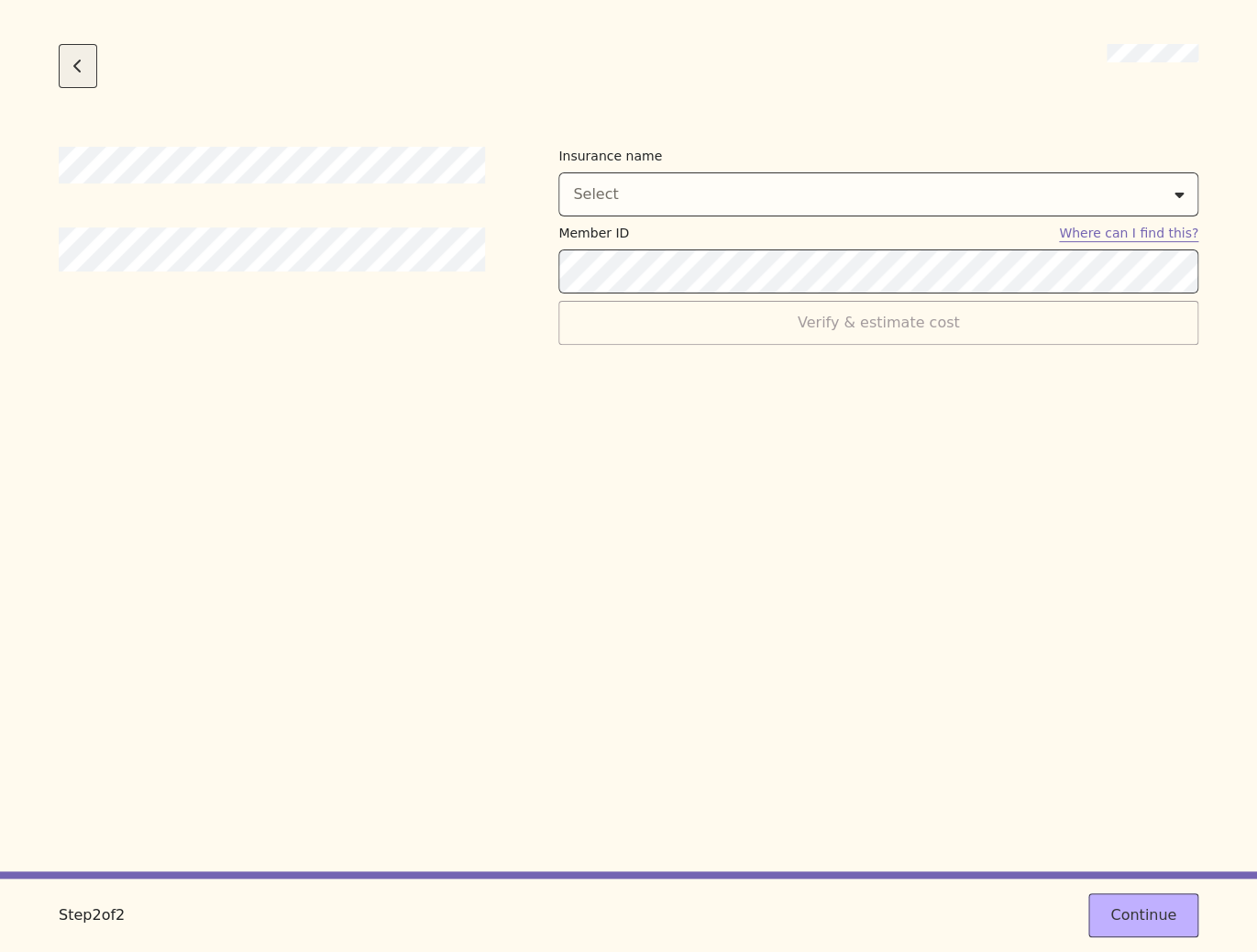
click at [80, 82] on button "Go back to the previous step" at bounding box center [77, 66] width 39 height 44
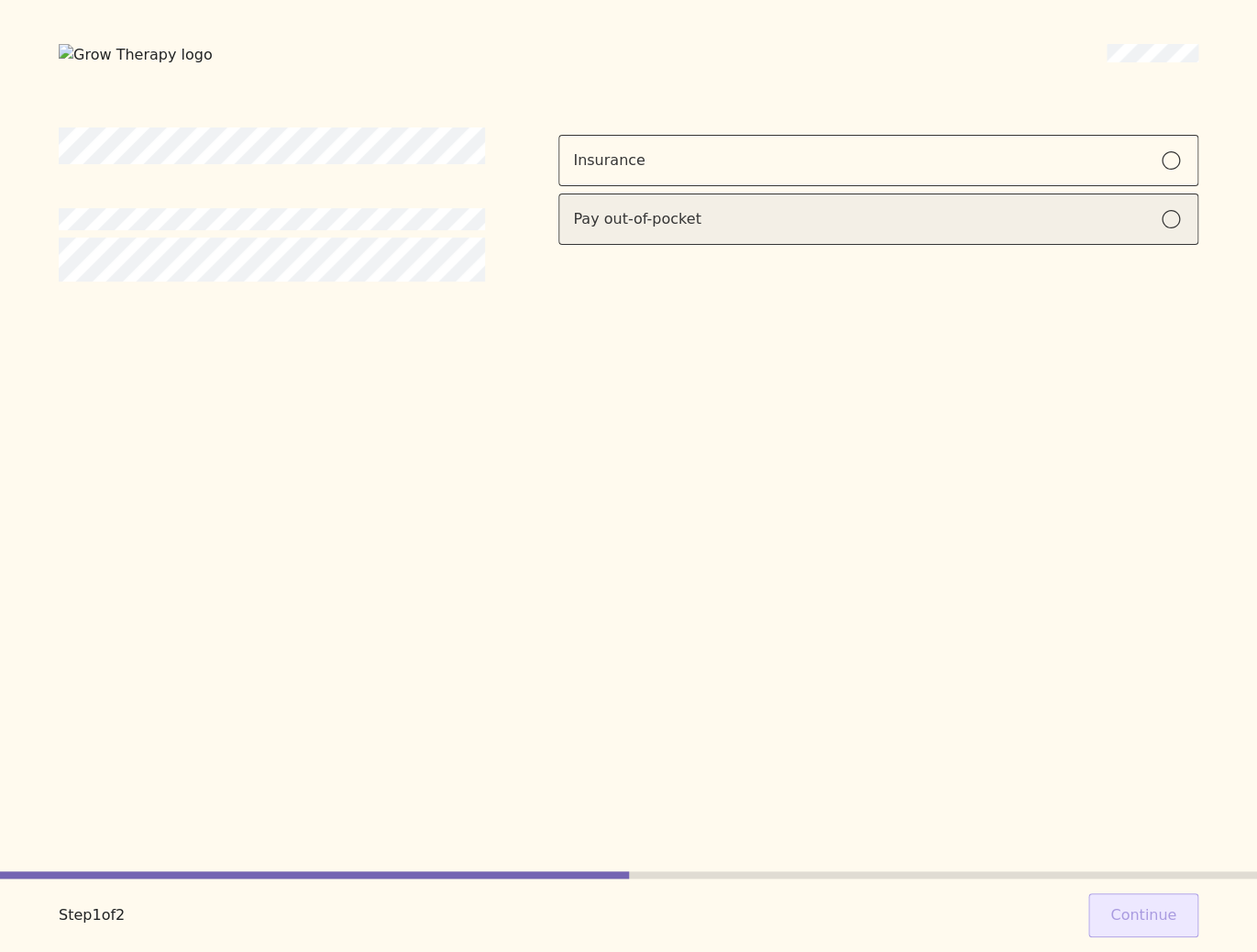
click at [602, 228] on label "Pay out-of-pocket" at bounding box center [877, 219] width 639 height 51
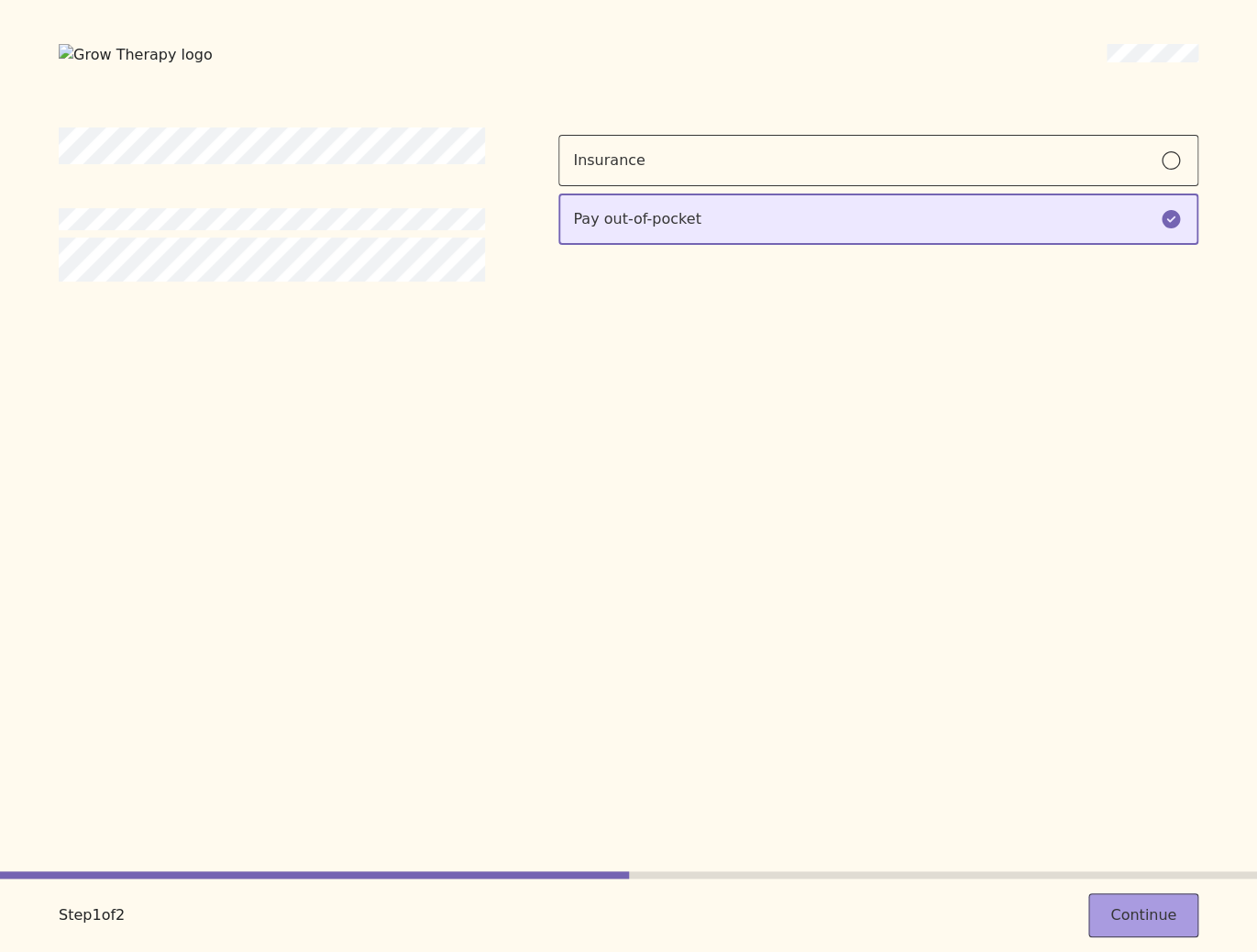
click at [1136, 919] on button "Continue" at bounding box center [1143, 914] width 110 height 44
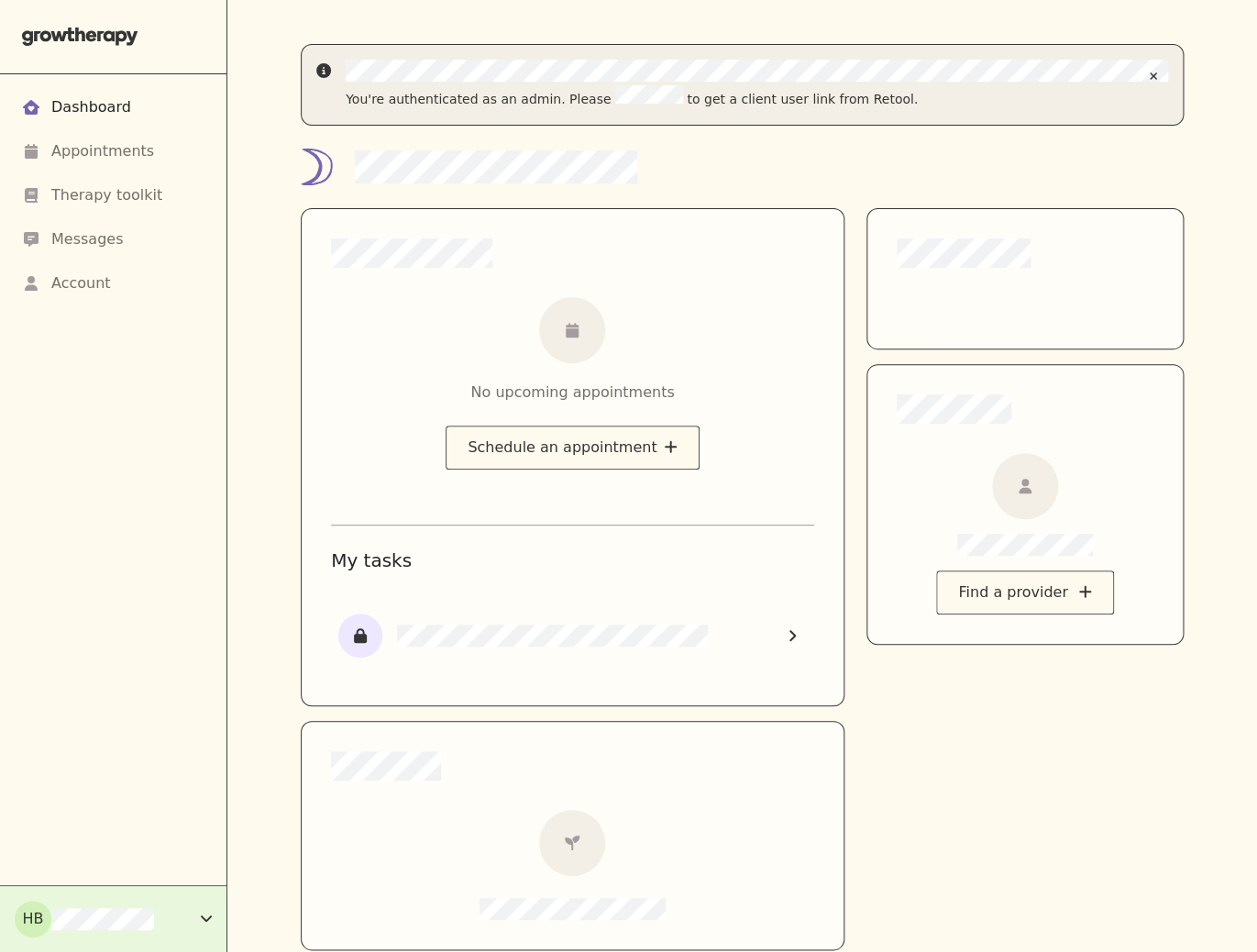
click at [177, 887] on button "HB" at bounding box center [113, 919] width 227 height 66
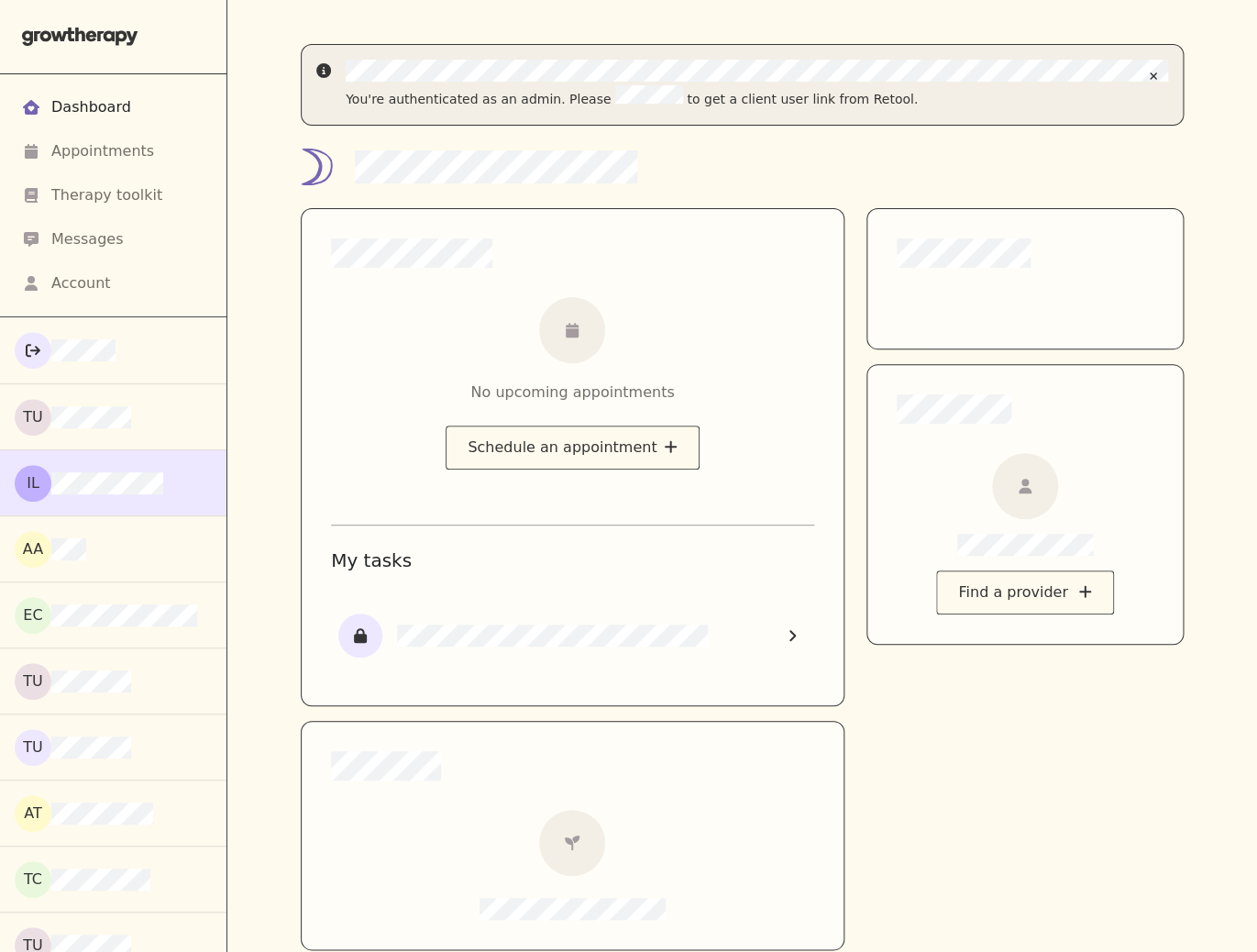
click at [160, 498] on div "IL" at bounding box center [113, 483] width 197 height 37
